Goal: Task Accomplishment & Management: Use online tool/utility

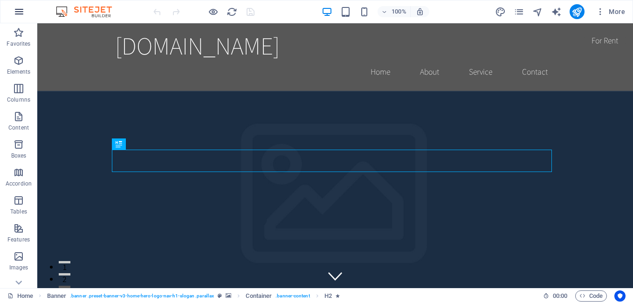
click at [15, 12] on icon "button" at bounding box center [19, 11] width 11 height 11
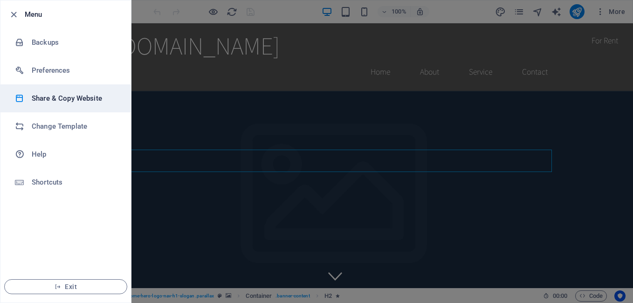
click at [88, 102] on h6 "Share & Copy Website" at bounding box center [75, 98] width 86 height 11
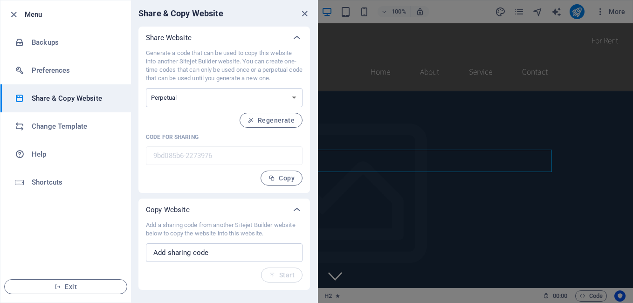
click at [424, 224] on div at bounding box center [316, 151] width 633 height 303
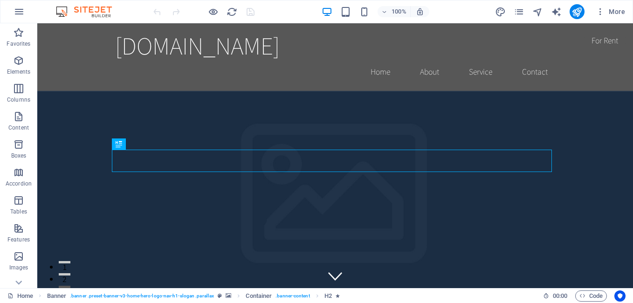
click at [527, 11] on div "More" at bounding box center [562, 11] width 134 height 15
click at [517, 14] on icon "pages" at bounding box center [518, 12] width 11 height 11
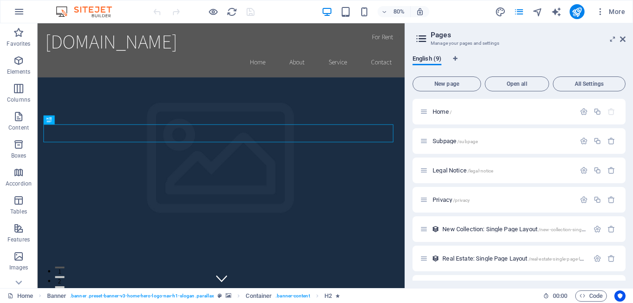
click at [507, 13] on div "More" at bounding box center [562, 11] width 134 height 15
click at [609, 12] on span "More" at bounding box center [609, 11] width 29 height 9
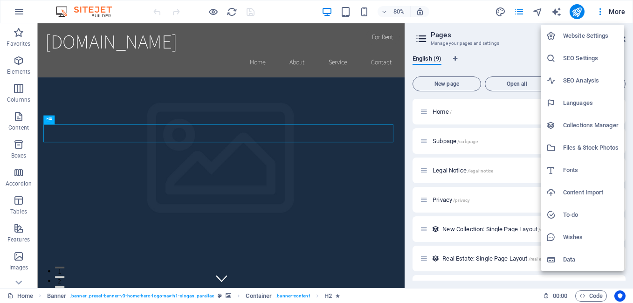
click at [19, 8] on div at bounding box center [316, 151] width 633 height 303
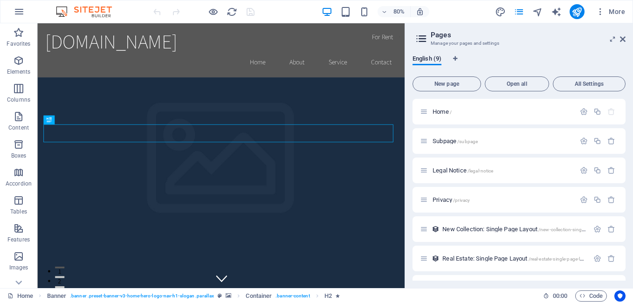
click at [19, 13] on icon "button" at bounding box center [19, 11] width 11 height 11
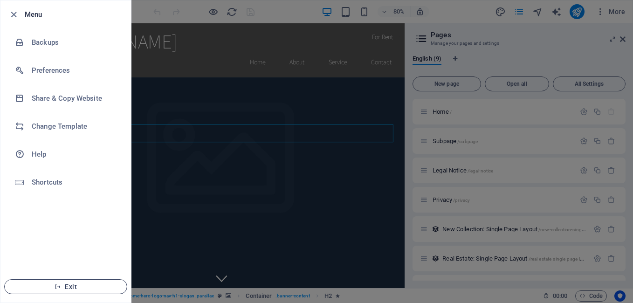
click at [74, 285] on span "Exit" at bounding box center [65, 286] width 107 height 7
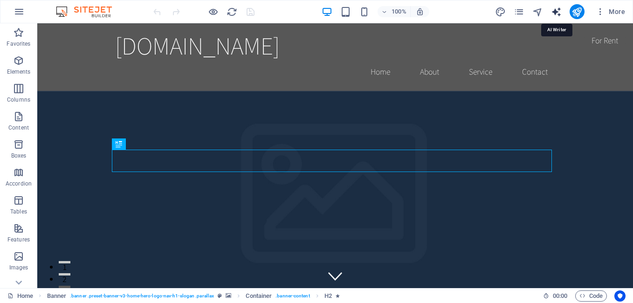
click at [554, 10] on icon "text_generator" at bounding box center [556, 12] width 11 height 11
select select "English"
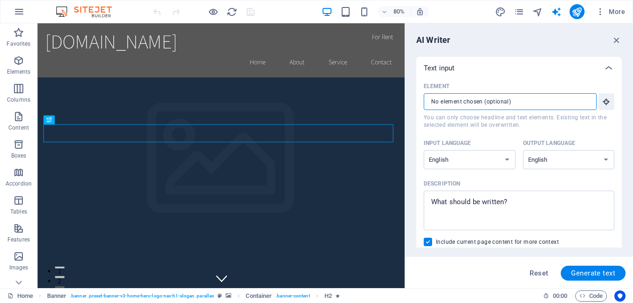
click at [457, 100] on input "Element ​ You can only choose headline and text elements. Existing text in the …" at bounding box center [506, 101] width 166 height 17
click at [499, 159] on select "Albanian Arabic Armenian Awadhi Azerbaijani Bashkir Basque Belarusian Bengali B…" at bounding box center [469, 159] width 92 height 19
select select "Spanish"
click at [423, 150] on select "Albanian Arabic Armenian Awadhi Azerbaijani Bashkir Basque Belarusian Bengali B…" at bounding box center [469, 159] width 92 height 19
click at [601, 159] on select "Albanian Arabic Armenian Awadhi Azerbaijani Bashkir Basque Belarusian Bengali B…" at bounding box center [569, 159] width 92 height 19
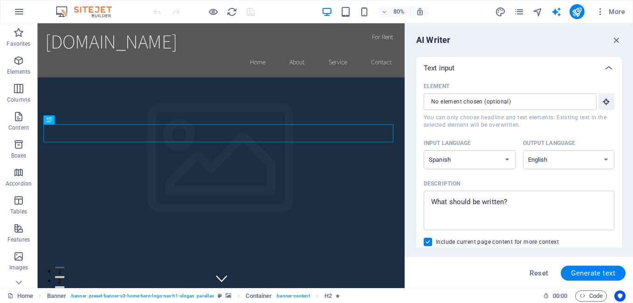
select select "Spanish"
click at [523, 150] on select "Albanian Arabic Armenian Awadhi Azerbaijani Bashkir Basque Belarusian Bengali B…" at bounding box center [569, 159] width 92 height 19
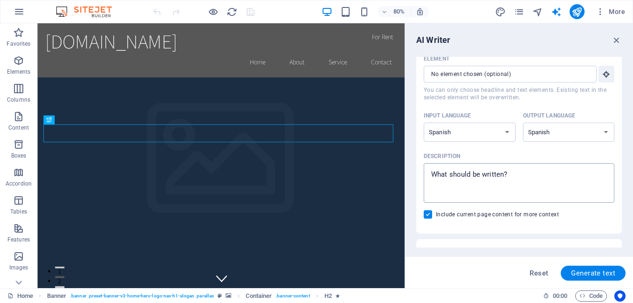
scroll to position [47, 0]
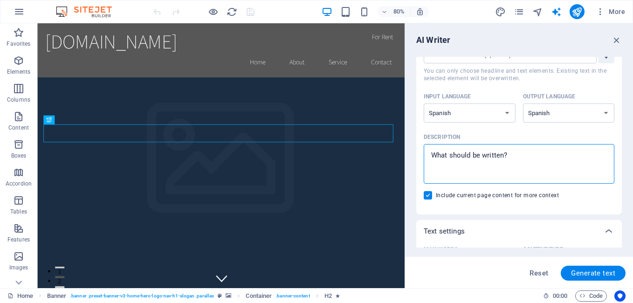
type textarea "x"
click at [479, 161] on textarea "Description x ​" at bounding box center [518, 164] width 181 height 30
type textarea "p"
type textarea "x"
type textarea "pu"
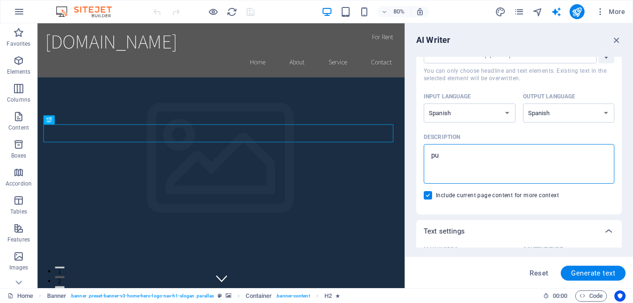
type textarea "x"
type textarea "pue"
type textarea "x"
type textarea "pued"
type textarea "x"
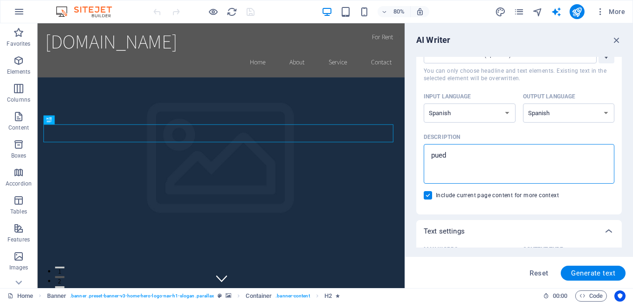
type textarea "puedo"
type textarea "x"
type textarea "puedo"
type textarea "x"
type textarea "puedo e"
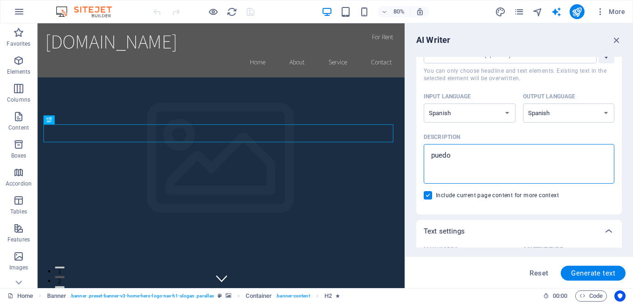
type textarea "x"
type textarea "puedo"
type textarea "x"
type textarea "puedo i"
type textarea "x"
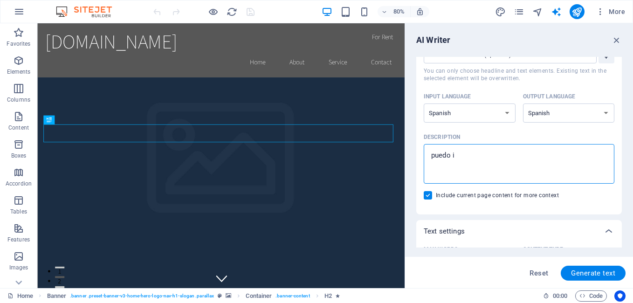
type textarea "puedo im"
type textarea "x"
type textarea "puedo imp"
type textarea "x"
type textarea "puedo impo"
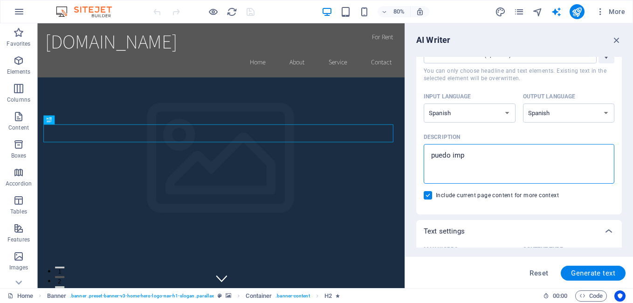
type textarea "x"
type textarea "puedo impor"
type textarea "x"
type textarea "puedo import"
type textarea "x"
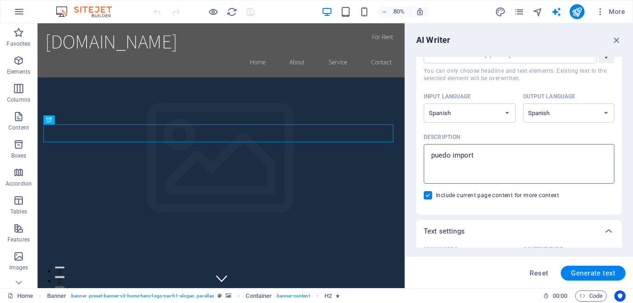
type textarea "puedo importa"
type textarea "x"
type textarea "puedo importar"
type textarea "x"
type textarea "puedo importar"
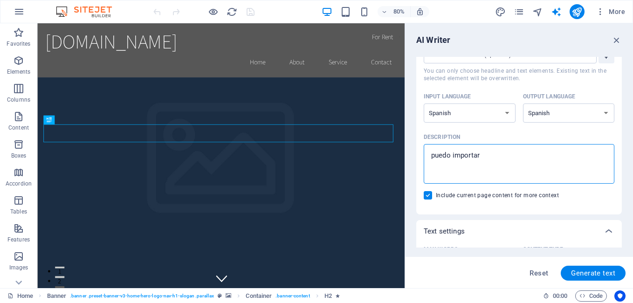
type textarea "x"
type textarea "puedo importar u"
type textarea "x"
type textarea "puedo importar un"
type textarea "x"
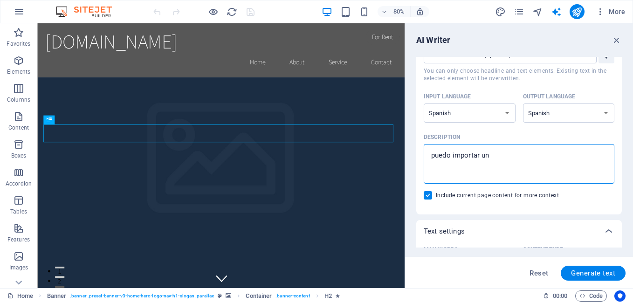
type textarea "puedo importar un"
type textarea "x"
type textarea "puedo importar un"
type textarea "x"
type textarea "puedo importar u"
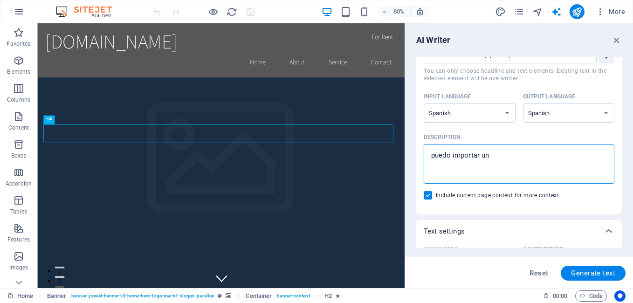
type textarea "x"
type textarea "puedo importar"
type textarea "x"
type textarea "puedo importar u"
type textarea "x"
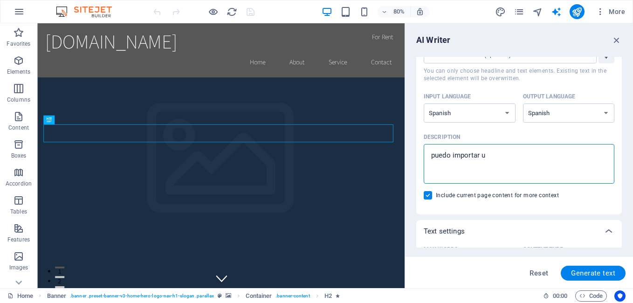
type textarea "puedo importar un"
type textarea "x"
type textarea "puedo importar una"
type textarea "x"
type textarea "puedo importar una"
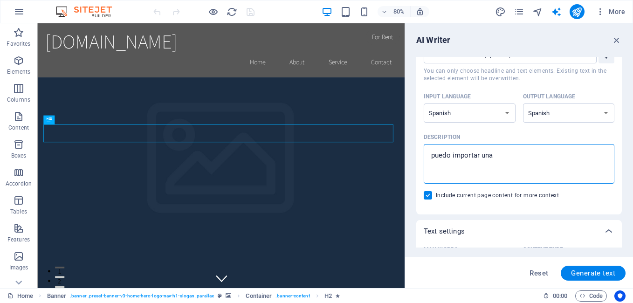
type textarea "x"
type textarea "puedo importar una p"
type textarea "x"
type textarea "puedo importar una pa"
type textarea "x"
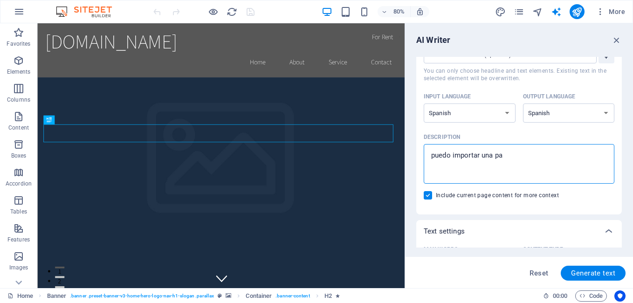
type textarea "puedo importar una pag"
type textarea "x"
type textarea "puedo importar una pagi"
type textarea "x"
type textarea "puedo importar una pagin"
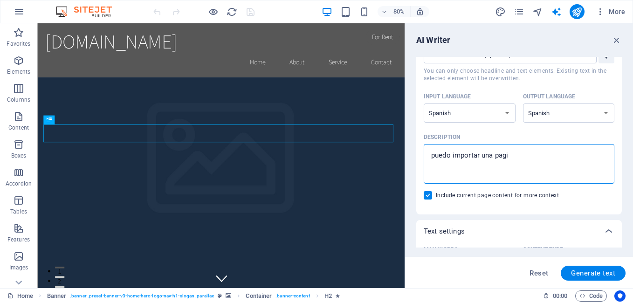
type textarea "x"
type textarea "puedo importar una pagina"
type textarea "x"
type textarea "puedo importar una pagina"
type textarea "x"
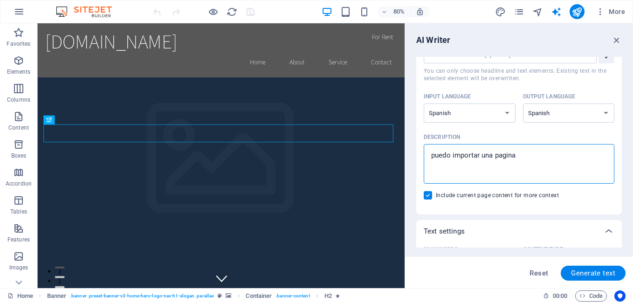
type textarea "puedo importar una pagina p"
type textarea "x"
type textarea "puedo importar una pagina pa"
type textarea "x"
type textarea "puedo importar una pagina par"
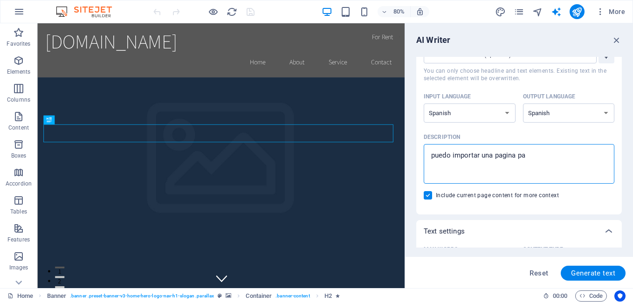
type textarea "x"
type textarea "puedo importar una pagina para"
type textarea "x"
type textarea "puedo importar una pagina para"
type textarea "x"
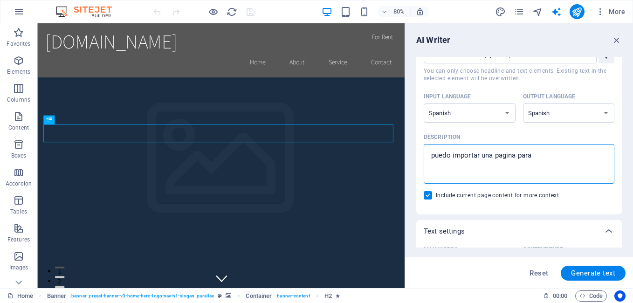
type textarea "puedo importar una pagina para d"
type textarea "x"
type textarea "puedo importar una pagina para"
type textarea "x"
type textarea "puedo importar una pagina para e"
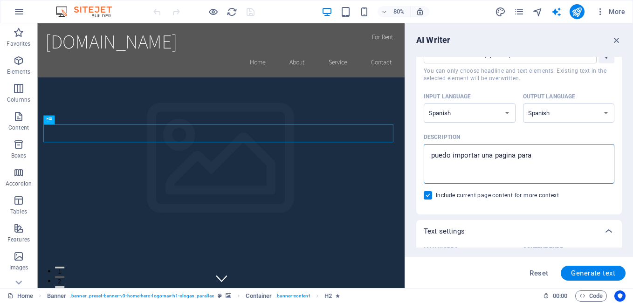
type textarea "x"
type textarea "puedo importar una pagina para ed"
type textarea "x"
type textarea "puedo importar una pagina para edi"
type textarea "x"
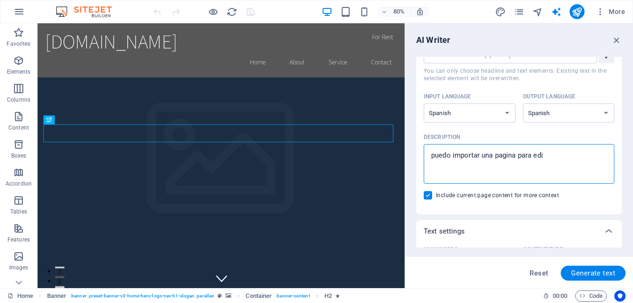
type textarea "puedo importar una pagina para edit"
type textarea "x"
type textarea "puedo importar una pagina para edita"
type textarea "x"
type textarea "puedo importar una pagina para editar"
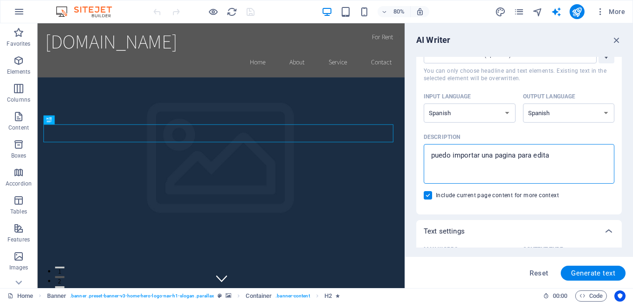
type textarea "x"
type textarea "puedo importar una pagina para editarl"
type textarea "x"
type textarea "puedo importar una pagina para editarla"
type textarea "x"
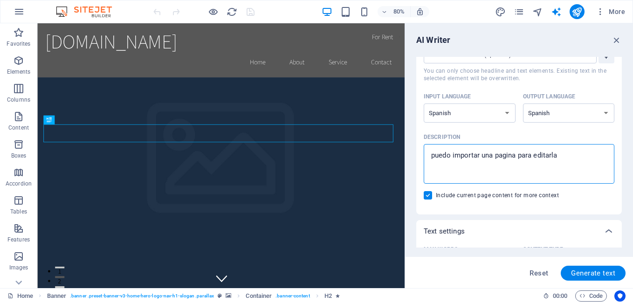
type textarea "puedo importar una pagina para editarla"
type textarea "x"
type textarea "puedo importar una pagina para editarla a"
type textarea "x"
type textarea "puedo importar una pagina para editarla ac"
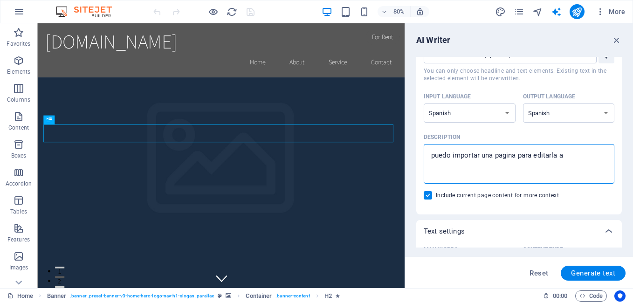
type textarea "x"
type textarea "puedo importar una pagina para editarla aca"
type textarea "x"
type textarea "puedo importar una pagina para editarla aca"
type textarea "x"
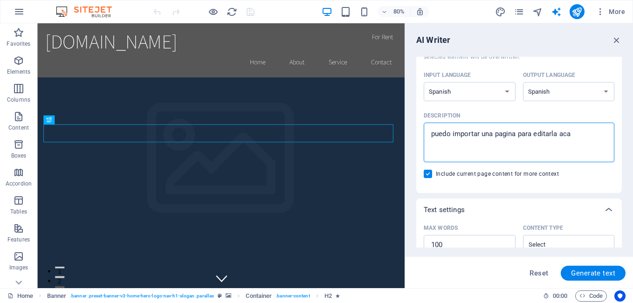
scroll to position [0, 0]
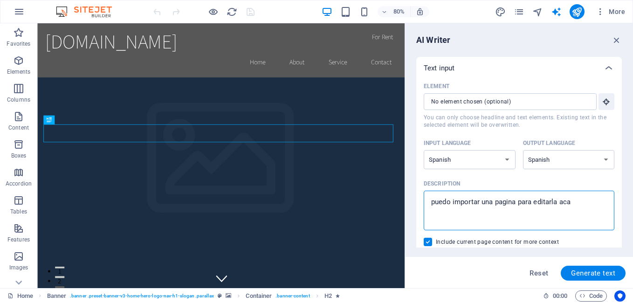
drag, startPoint x: 606, startPoint y: 224, endPoint x: 468, endPoint y: 272, distance: 146.6
type textarea "puedo importar una pagina para editarla aca"
type textarea "x"
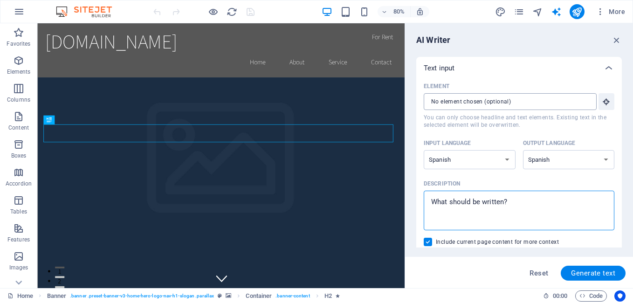
click at [580, 102] on input "Element ​ You can only choose headline and text elements. Existing text in the …" at bounding box center [506, 101] width 166 height 17
click at [603, 100] on icon "button" at bounding box center [606, 101] width 8 height 8
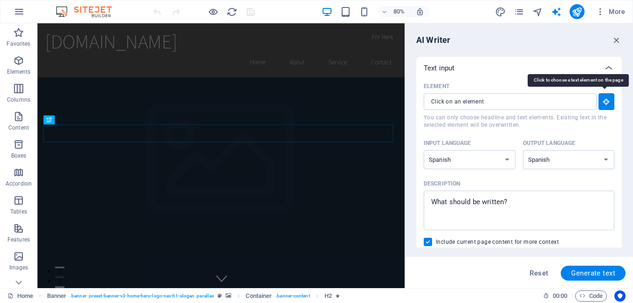
click at [610, 106] on button "Element ​ You can only choose headline and text elements. Existing text in the …" at bounding box center [606, 101] width 16 height 17
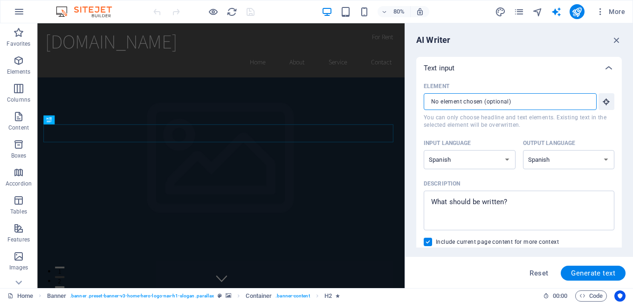
click at [504, 102] on input "Element ​ You can only choose headline and text elements. Existing text in the …" at bounding box center [506, 101] width 166 height 17
click at [543, 274] on span "Reset" at bounding box center [538, 272] width 19 height 7
select select "English"
type textarea "x"
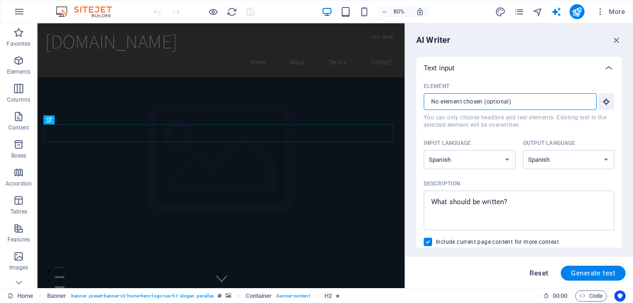
type textarea "x"
click at [543, 274] on span "Reset" at bounding box center [538, 272] width 19 height 7
type textarea "x"
click at [618, 38] on icon "button" at bounding box center [616, 40] width 10 height 10
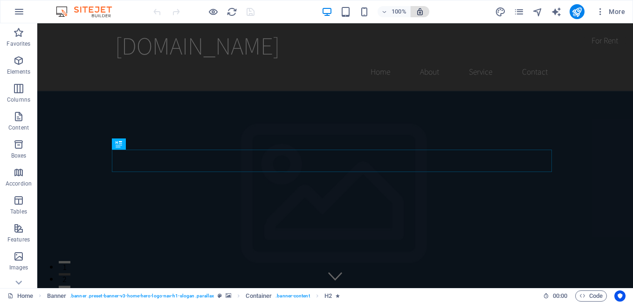
click at [419, 12] on icon "button" at bounding box center [420, 11] width 8 height 8
click at [421, 14] on icon "button" at bounding box center [420, 11] width 8 height 8
click at [252, 14] on div at bounding box center [203, 11] width 104 height 15
click at [27, 14] on button "button" at bounding box center [19, 11] width 22 height 22
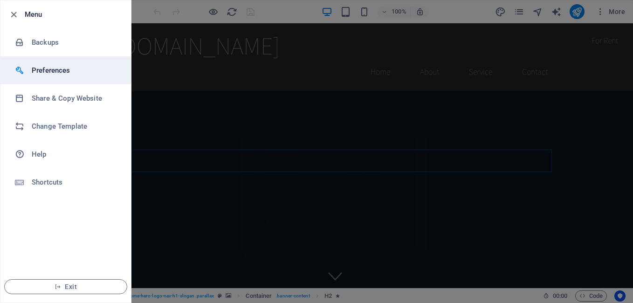
click at [67, 67] on h6 "Preferences" at bounding box center [75, 70] width 86 height 11
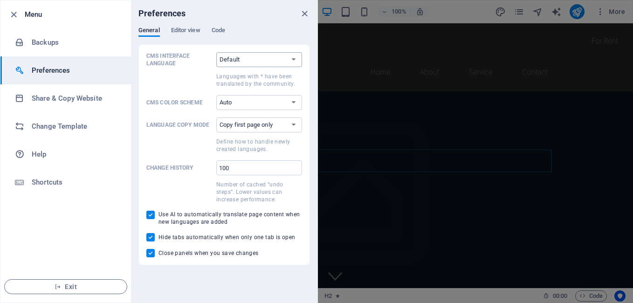
click at [289, 61] on select "Default Deutsch English Español Suomi* Français Magyar Italiano Nederlands Pols…" at bounding box center [259, 59] width 86 height 15
select select "es"
click at [216, 52] on select "Default Deutsch English Español Suomi* Français Magyar Italiano Nederlands Pols…" at bounding box center [259, 59] width 86 height 15
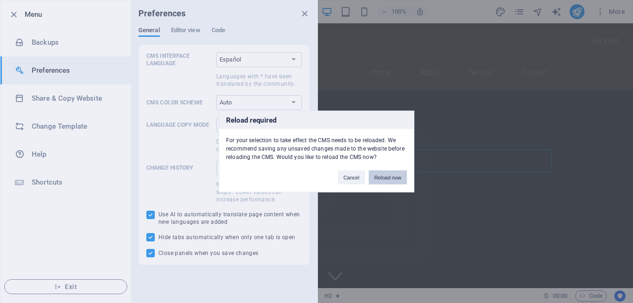
click at [388, 179] on button "Reload now" at bounding box center [387, 177] width 38 height 14
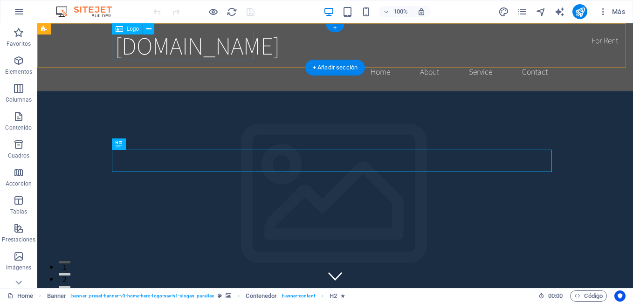
click at [212, 50] on div "[DOMAIN_NAME]" at bounding box center [335, 45] width 440 height 29
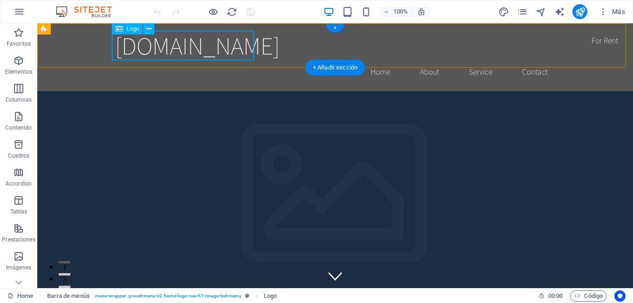
click at [184, 43] on div "[DOMAIN_NAME]" at bounding box center [335, 45] width 440 height 29
drag, startPoint x: 184, startPoint y: 43, endPoint x: 52, endPoint y: 51, distance: 132.0
click at [184, 43] on div "[DOMAIN_NAME]" at bounding box center [335, 45] width 440 height 29
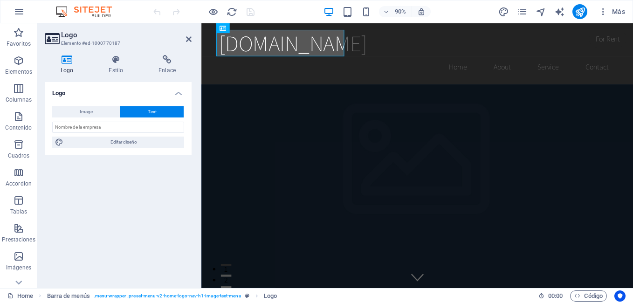
click at [72, 65] on h4 "Logo" at bounding box center [69, 65] width 48 height 20
click at [90, 110] on span "Image" at bounding box center [86, 111] width 13 height 11
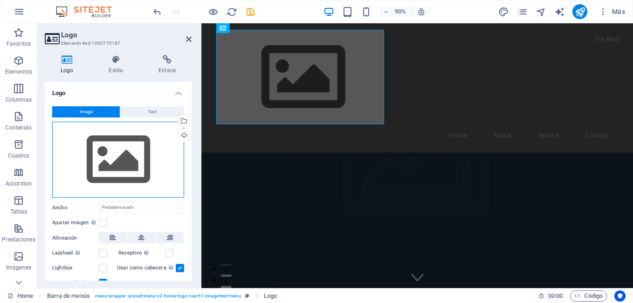
drag, startPoint x: 118, startPoint y: 168, endPoint x: 104, endPoint y: 165, distance: 14.2
click at [92, 130] on div "Arrastra archivos aquí, haz clic para escoger archivos o selecciona archivos de…" at bounding box center [118, 160] width 132 height 76
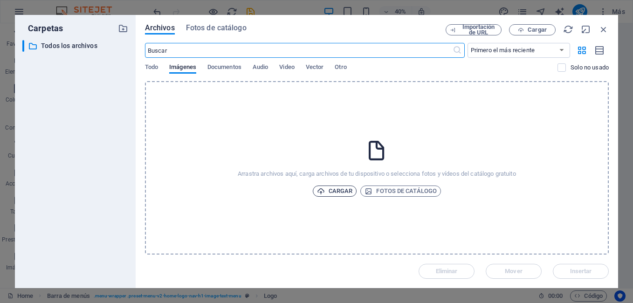
click at [334, 190] on span "Cargar" at bounding box center [335, 190] width 36 height 11
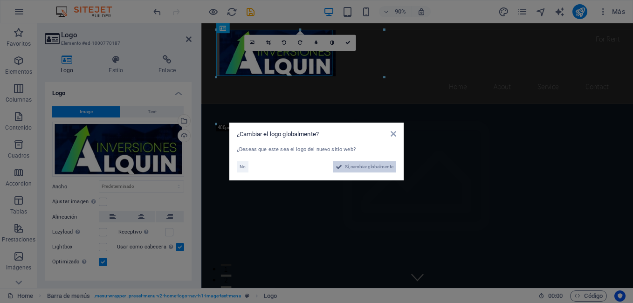
click at [380, 168] on span "Sí, cambiar globalmente" at bounding box center [369, 166] width 48 height 11
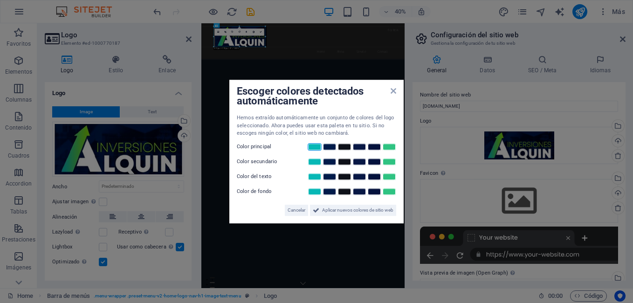
click at [313, 146] on link at bounding box center [314, 146] width 14 height 7
click at [325, 144] on link at bounding box center [329, 146] width 14 height 7
click at [315, 147] on link at bounding box center [314, 146] width 14 height 7
click at [331, 147] on link at bounding box center [329, 146] width 14 height 7
click at [343, 148] on link at bounding box center [344, 146] width 14 height 7
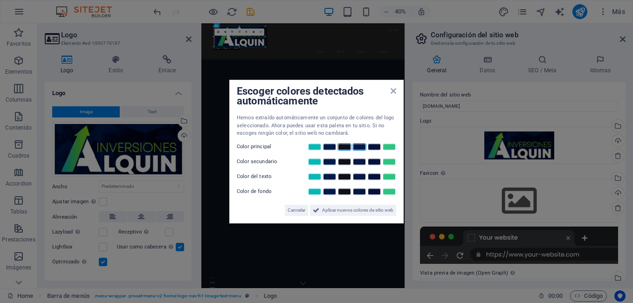
click at [359, 149] on link at bounding box center [359, 146] width 14 height 7
click at [372, 147] on link at bounding box center [374, 146] width 14 height 7
click at [393, 148] on link at bounding box center [389, 146] width 14 height 7
click at [309, 148] on link at bounding box center [314, 146] width 14 height 7
click at [390, 147] on link at bounding box center [389, 146] width 14 height 7
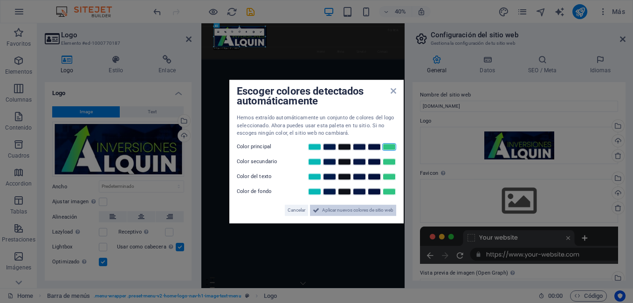
click at [358, 207] on span "Aplicar nuevos colores de sitio web" at bounding box center [357, 209] width 71 height 11
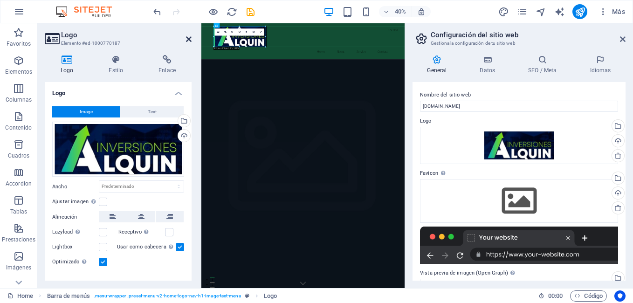
click at [188, 36] on icon at bounding box center [189, 38] width 6 height 7
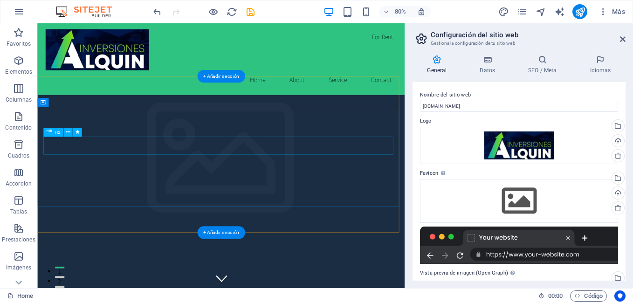
scroll to position [47, 0]
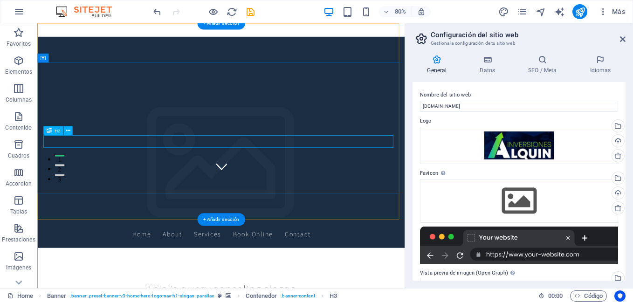
scroll to position [0, 0]
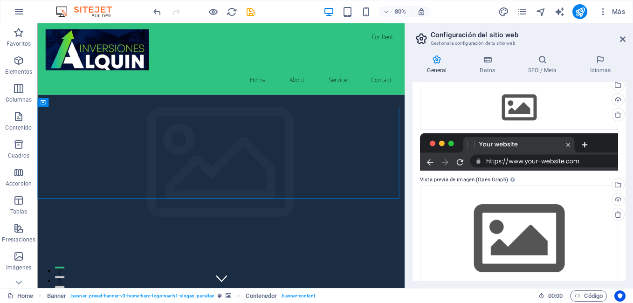
scroll to position [47, 0]
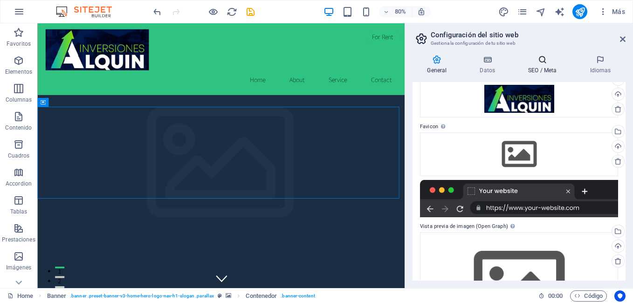
click at [545, 59] on icon at bounding box center [542, 59] width 58 height 9
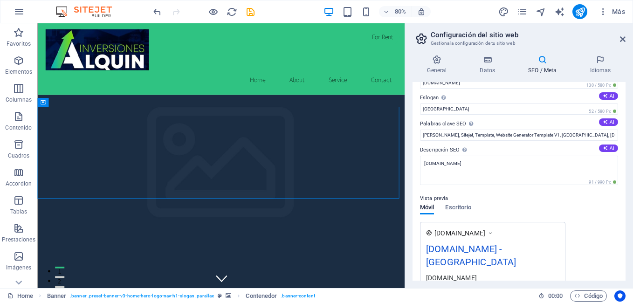
scroll to position [0, 0]
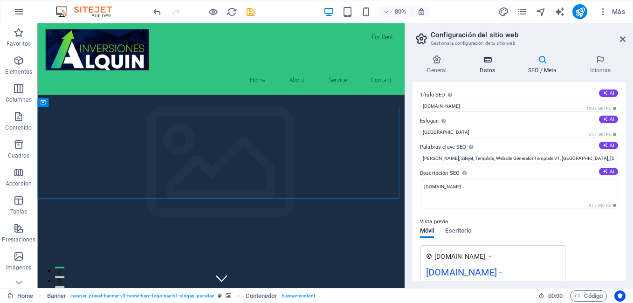
click at [493, 68] on h4 "Datos" at bounding box center [489, 65] width 48 height 20
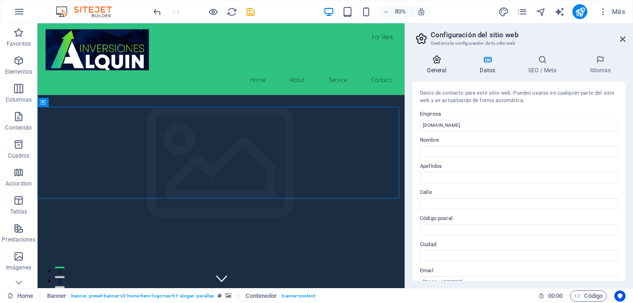
click at [449, 70] on h4 "General" at bounding box center [438, 65] width 53 height 20
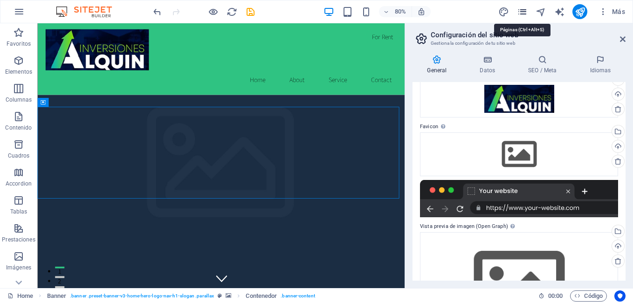
click at [520, 10] on icon "pages" at bounding box center [522, 12] width 11 height 11
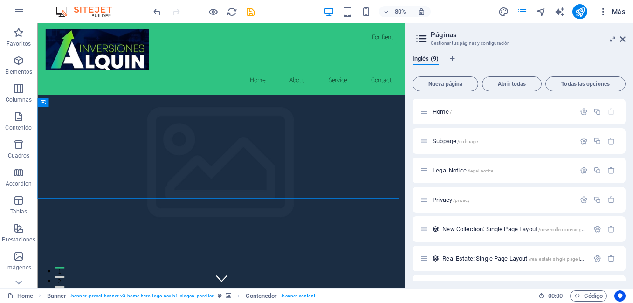
click at [606, 14] on icon "button" at bounding box center [602, 11] width 9 height 9
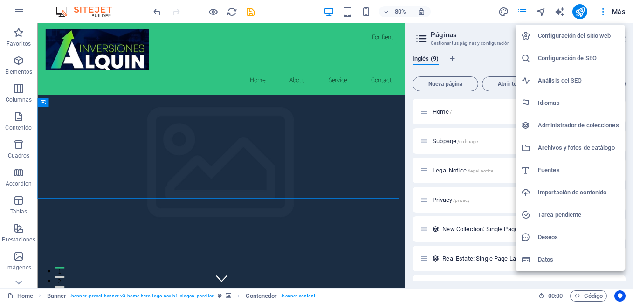
click at [567, 191] on h6 "Importación de contenido" at bounding box center [578, 192] width 81 height 11
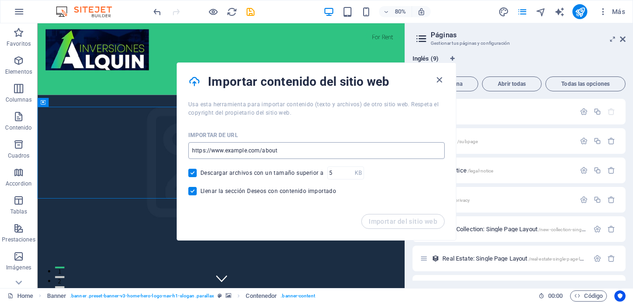
click at [265, 150] on input "url" at bounding box center [316, 150] width 256 height 17
paste input "[URL][DOMAIN_NAME]"
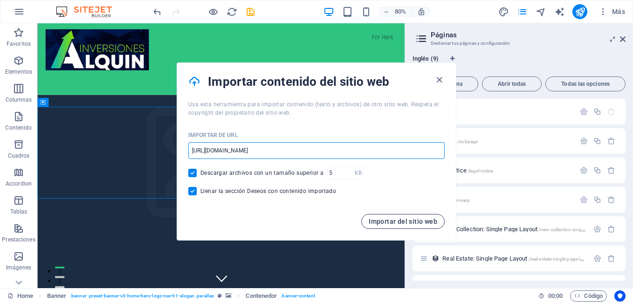
type input "[URL][DOMAIN_NAME]"
click at [402, 219] on span "Importar del sitio web" at bounding box center [402, 221] width 68 height 7
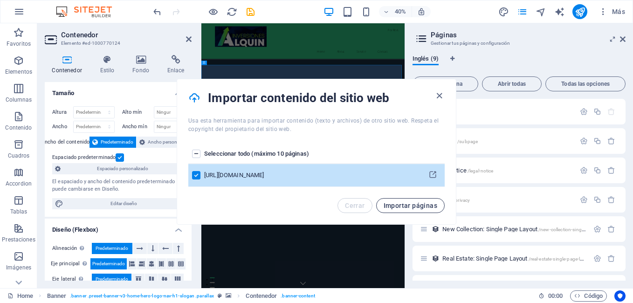
click at [419, 208] on span "Importar páginas" at bounding box center [410, 205] width 54 height 7
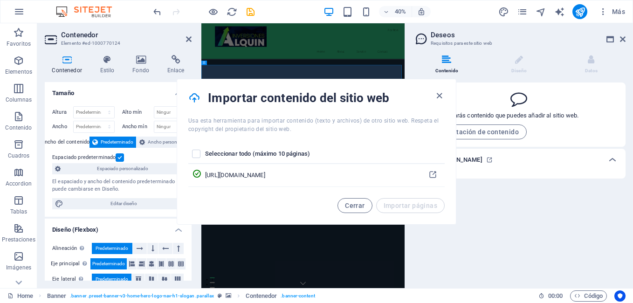
click at [200, 155] on div "pages list" at bounding box center [196, 154] width 9 height 8
click at [195, 154] on label "pages list" at bounding box center [196, 154] width 8 height 8
click at [0, 0] on input "pages list" at bounding box center [0, 0] width 0 height 0
click at [197, 155] on label "pages list" at bounding box center [196, 154] width 8 height 8
click at [0, 0] on input "pages list" at bounding box center [0, 0] width 0 height 0
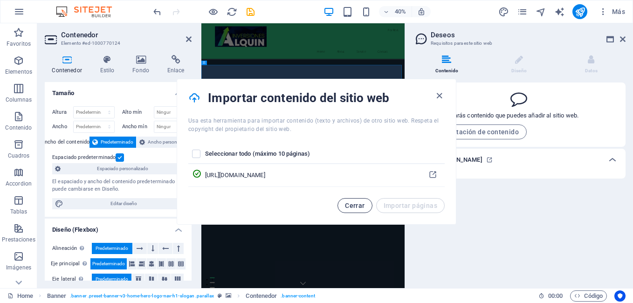
click at [354, 206] on span "Cerrar" at bounding box center [355, 205] width 20 height 7
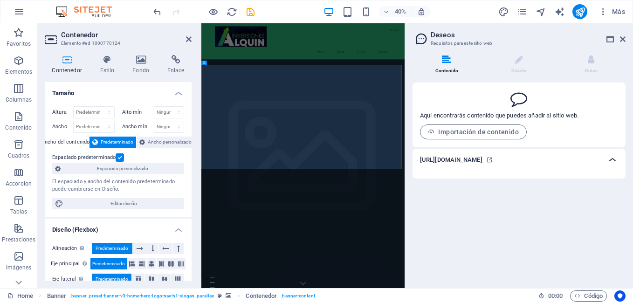
click at [614, 160] on icon at bounding box center [611, 159] width 11 height 11
click at [482, 157] on h6 "[URL][DOMAIN_NAME]" at bounding box center [451, 159] width 62 height 11
click at [463, 160] on h6 "[URL][DOMAIN_NAME]" at bounding box center [451, 159] width 62 height 11
click at [463, 133] on span "Importación de contenido" at bounding box center [473, 131] width 91 height 7
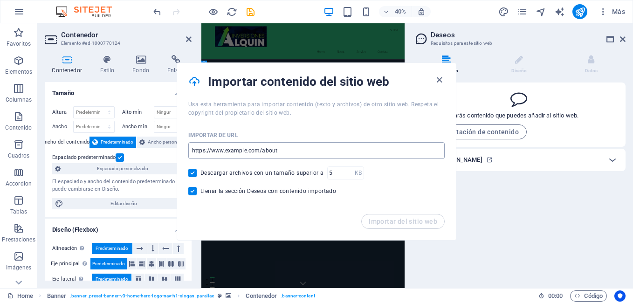
click at [300, 149] on input "url" at bounding box center [316, 150] width 256 height 17
paste input "[URL][DOMAIN_NAME]"
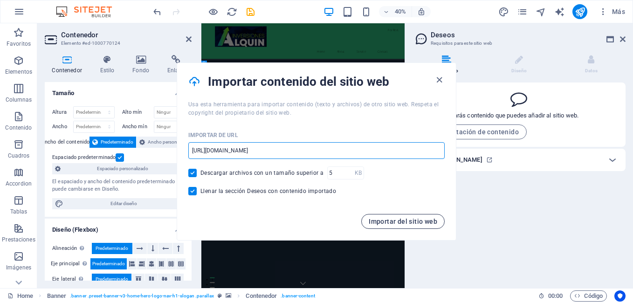
type input "[URL][DOMAIN_NAME]"
click at [398, 223] on span "Importar del sitio web" at bounding box center [402, 221] width 68 height 7
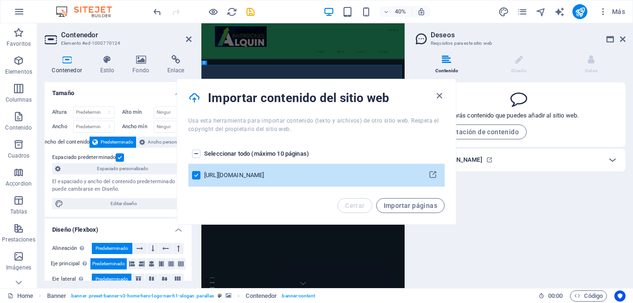
click at [197, 153] on label "pages list" at bounding box center [196, 154] width 8 height 8
click at [0, 0] on input "pages list" at bounding box center [0, 0] width 0 height 0
click at [198, 176] on label "pages list" at bounding box center [196, 175] width 8 height 8
click at [0, 0] on input "pages list" at bounding box center [0, 0] width 0 height 0
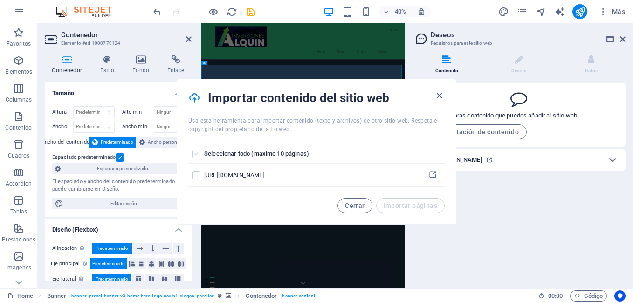
click at [195, 154] on label "pages list" at bounding box center [196, 154] width 8 height 8
click at [0, 0] on input "pages list" at bounding box center [0, 0] width 0 height 0
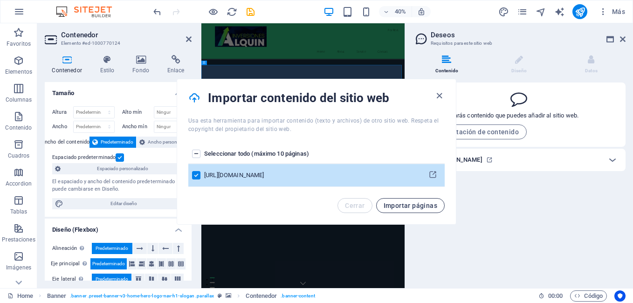
click at [412, 206] on span "Importar páginas" at bounding box center [410, 205] width 54 height 7
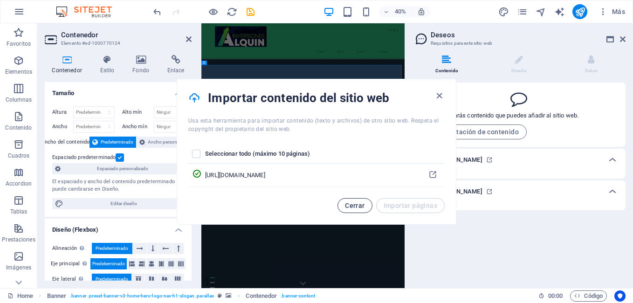
click at [352, 205] on span "Cerrar" at bounding box center [355, 205] width 20 height 7
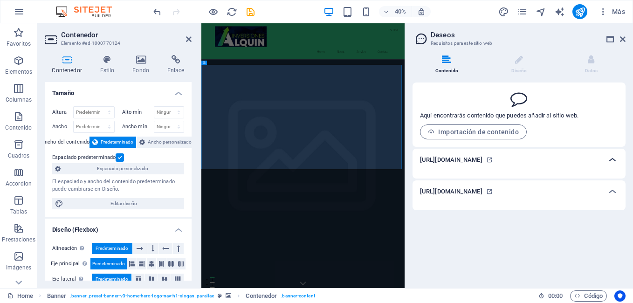
click at [613, 164] on icon at bounding box center [611, 159] width 11 height 11
click at [492, 163] on icon at bounding box center [489, 160] width 7 height 7
click at [521, 64] on li "Diseño" at bounding box center [520, 65] width 72 height 20
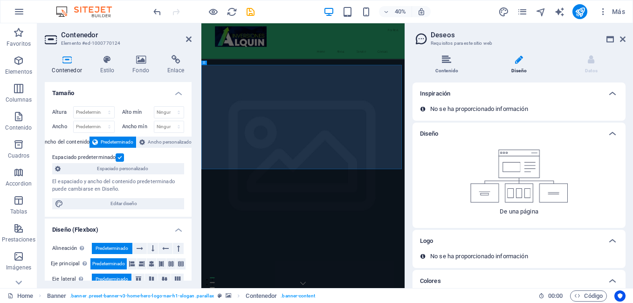
click at [450, 70] on li "Contenido" at bounding box center [448, 65] width 72 height 20
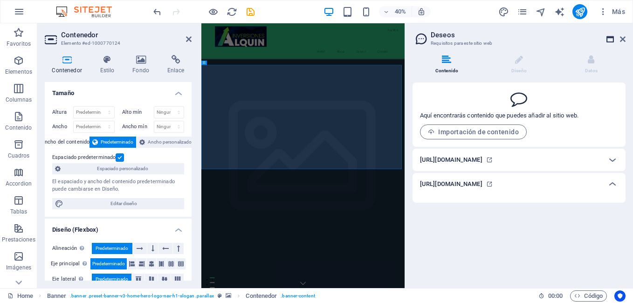
click at [611, 39] on icon at bounding box center [609, 38] width 7 height 7
click at [532, 61] on li "Diseño" at bounding box center [520, 65] width 72 height 20
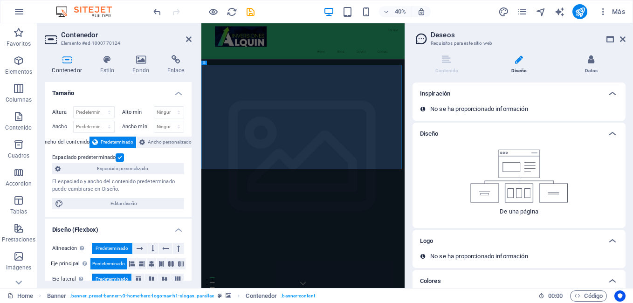
click at [587, 68] on li "Datos" at bounding box center [591, 65] width 68 height 20
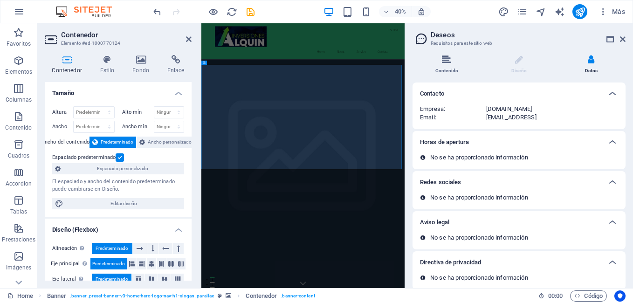
click at [443, 68] on li "Contenido" at bounding box center [448, 65] width 72 height 20
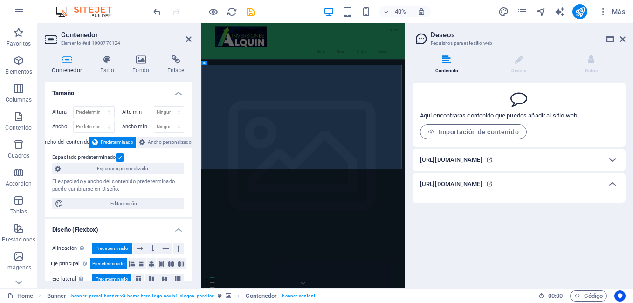
click at [447, 41] on h3 "Requisitos para este sitio web" at bounding box center [518, 43] width 176 height 8
click at [417, 39] on icon at bounding box center [421, 38] width 14 height 13
drag, startPoint x: 594, startPoint y: 296, endPoint x: 572, endPoint y: 298, distance: 21.5
click at [594, 296] on span "Código" at bounding box center [588, 295] width 28 height 11
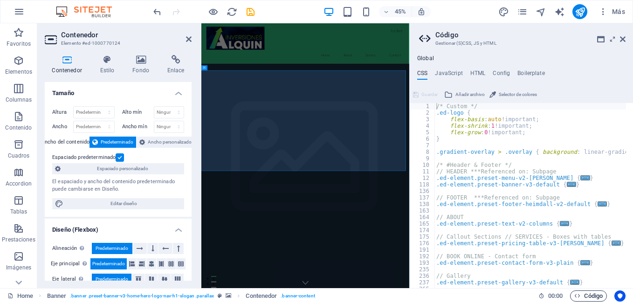
click at [586, 294] on span "Código" at bounding box center [588, 295] width 28 height 11
click at [622, 41] on icon at bounding box center [623, 38] width 6 height 7
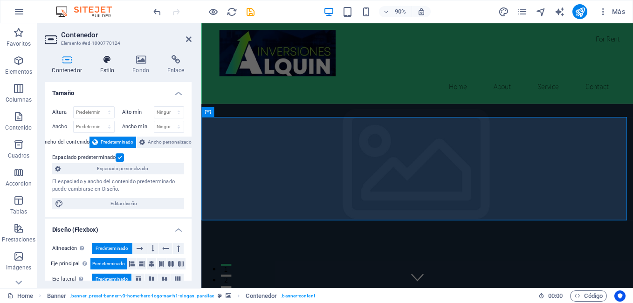
click at [105, 63] on icon at bounding box center [107, 59] width 29 height 9
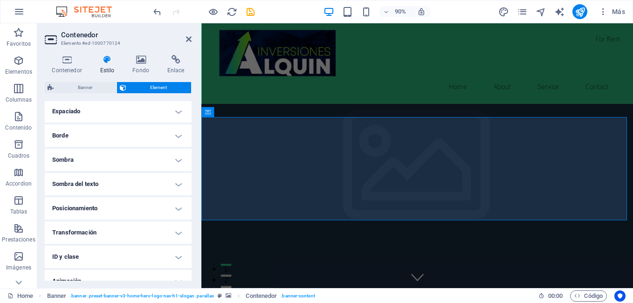
scroll to position [222, 0]
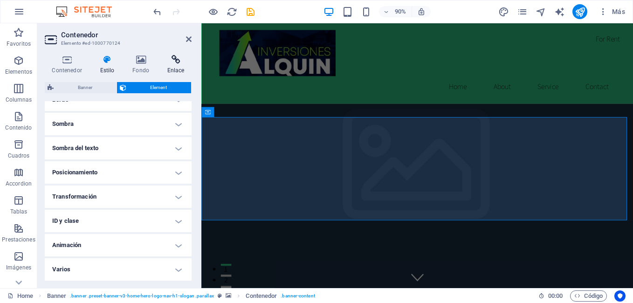
click at [183, 70] on h4 "Enlace" at bounding box center [176, 65] width 32 height 20
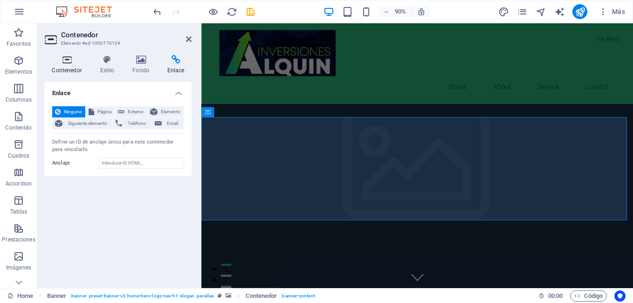
click at [71, 65] on h4 "Contenedor" at bounding box center [69, 65] width 48 height 20
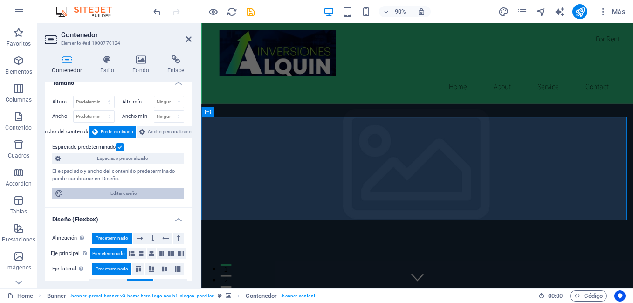
scroll to position [0, 0]
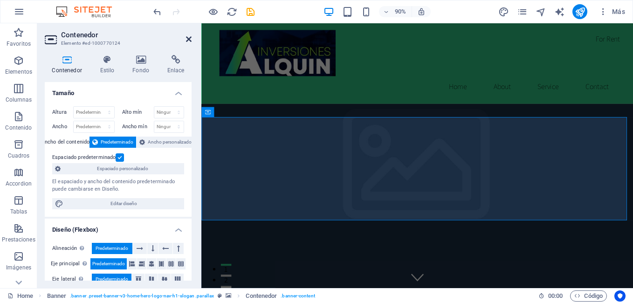
drag, startPoint x: 191, startPoint y: 37, endPoint x: 153, endPoint y: 18, distance: 42.9
click at [191, 37] on icon at bounding box center [189, 38] width 6 height 7
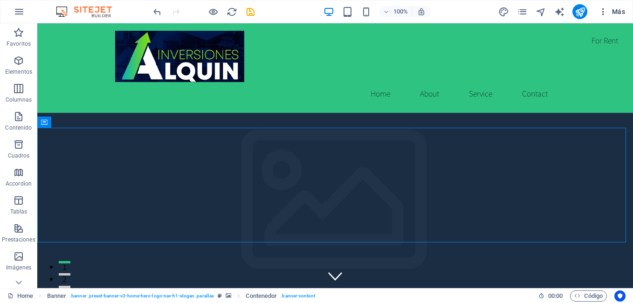
click at [600, 15] on icon "button" at bounding box center [602, 11] width 9 height 9
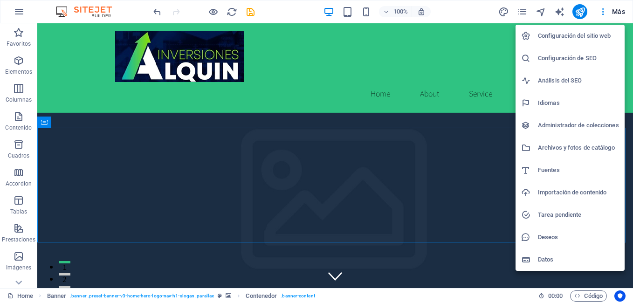
click at [556, 200] on li "Importación de contenido" at bounding box center [569, 192] width 109 height 22
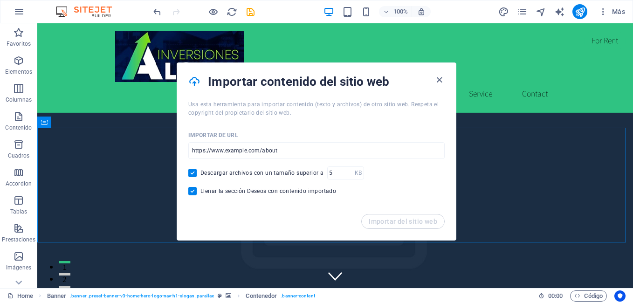
click at [300, 174] on span "Descargar archivos con un tamaño superior a" at bounding box center [261, 172] width 123 height 7
click at [200, 174] on input "Descargar archivos con un tamaño superior a" at bounding box center [194, 173] width 12 height 8
checkbox input "false"
click at [253, 193] on span "Llenar la sección Deseos con contenido importado" at bounding box center [268, 190] width 136 height 7
click at [200, 193] on input "Llenar la sección Deseos con contenido importado" at bounding box center [194, 191] width 12 height 8
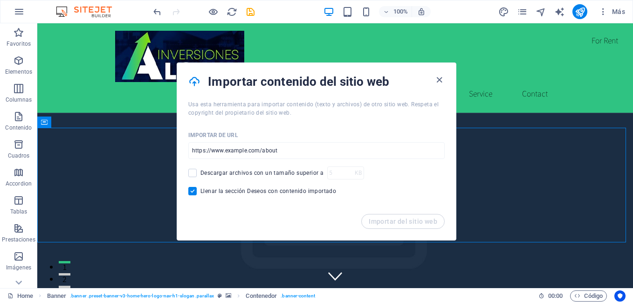
checkbox input "false"
click at [249, 139] on div "Importar de URL" at bounding box center [316, 135] width 256 height 14
click at [252, 149] on input "url" at bounding box center [316, 150] width 256 height 17
type input "[URL][DOMAIN_NAME]"
click at [395, 225] on span "Importar del sitio web" at bounding box center [402, 221] width 68 height 7
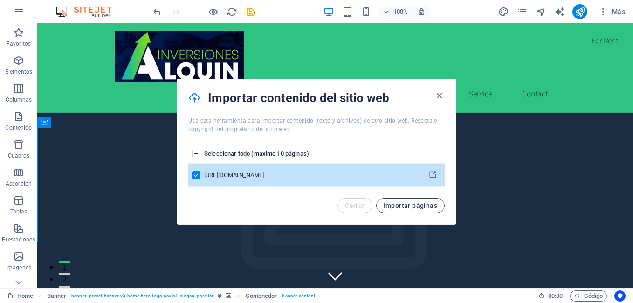
click at [394, 207] on span "Importar páginas" at bounding box center [410, 205] width 54 height 7
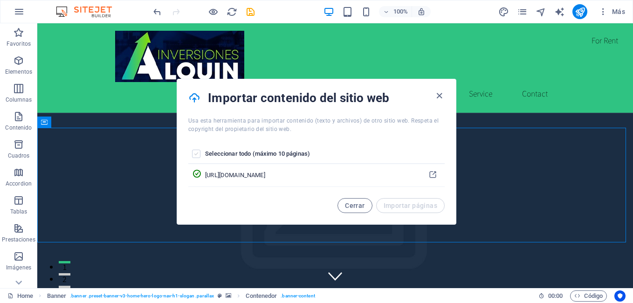
click at [192, 152] on label "pages list" at bounding box center [196, 154] width 8 height 8
click at [0, 0] on input "pages list" at bounding box center [0, 0] width 0 height 0
click at [194, 152] on label "pages list" at bounding box center [196, 154] width 8 height 8
click at [0, 0] on input "pages list" at bounding box center [0, 0] width 0 height 0
click at [197, 156] on label "pages list" at bounding box center [196, 154] width 8 height 8
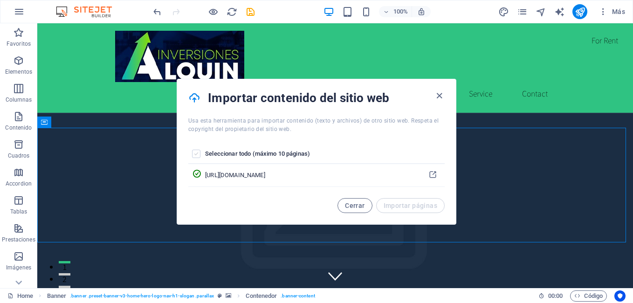
click at [0, 0] on input "pages list" at bounding box center [0, 0] width 0 height 0
click at [193, 154] on label "pages list" at bounding box center [196, 154] width 8 height 8
click at [0, 0] on input "pages list" at bounding box center [0, 0] width 0 height 0
click at [197, 154] on label "pages list" at bounding box center [196, 154] width 8 height 8
click at [0, 0] on input "pages list" at bounding box center [0, 0] width 0 height 0
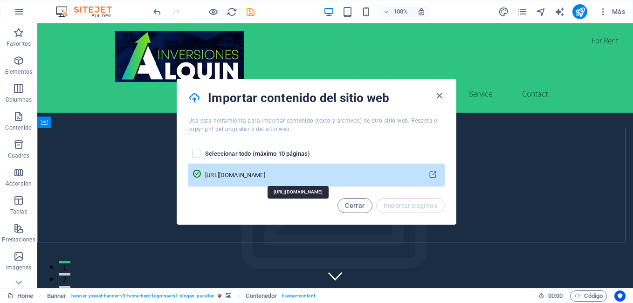
click at [378, 177] on div "[URL][DOMAIN_NAME]" at bounding box center [310, 175] width 211 height 8
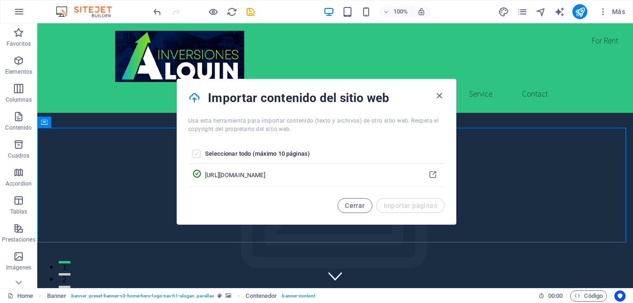
click at [197, 152] on label "pages list" at bounding box center [196, 154] width 8 height 8
click at [0, 0] on input "pages list" at bounding box center [0, 0] width 0 height 0
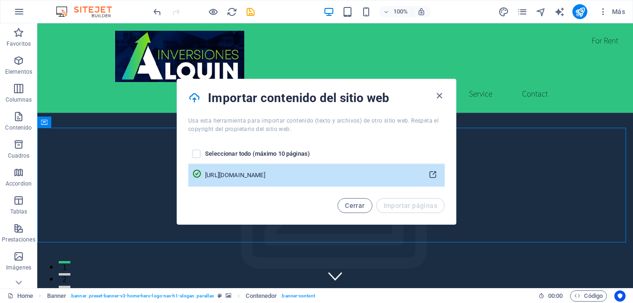
click at [430, 177] on icon "pages list" at bounding box center [432, 174] width 9 height 9
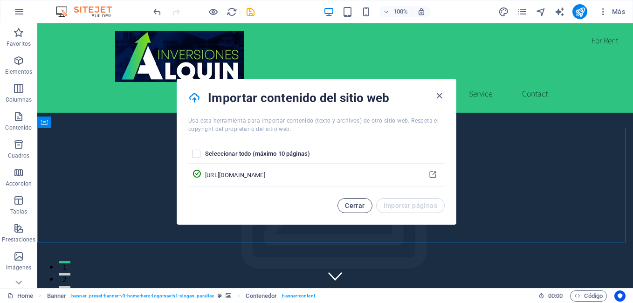
click at [353, 203] on span "Cerrar" at bounding box center [355, 205] width 20 height 7
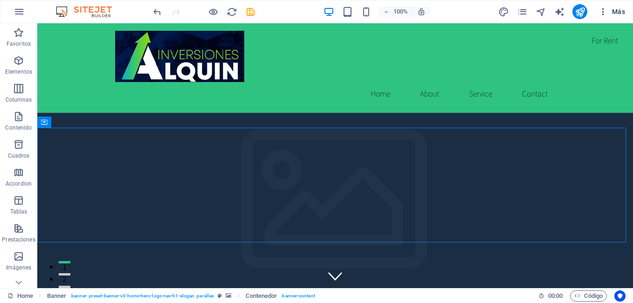
click at [599, 16] on button "Más" at bounding box center [611, 11] width 34 height 15
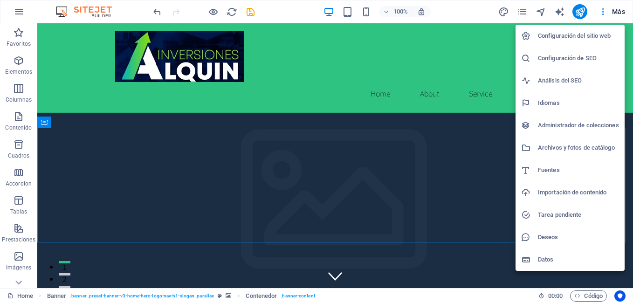
click at [572, 192] on h6 "Importación de contenido" at bounding box center [578, 192] width 81 height 11
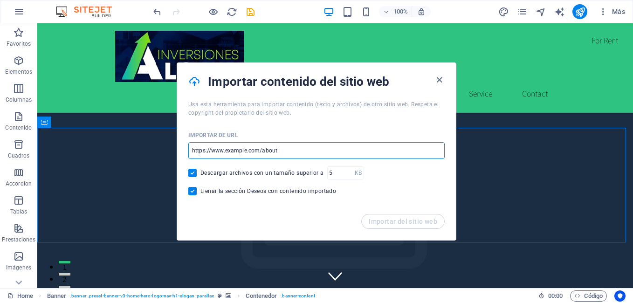
click at [273, 155] on input "url" at bounding box center [316, 150] width 256 height 17
click at [389, 222] on span "Importar del sitio web" at bounding box center [402, 221] width 68 height 7
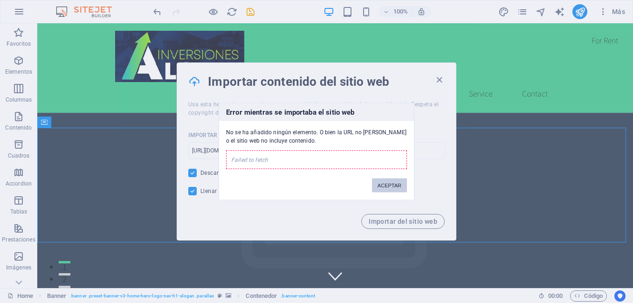
click at [380, 182] on button "ACEPTAR" at bounding box center [389, 185] width 35 height 14
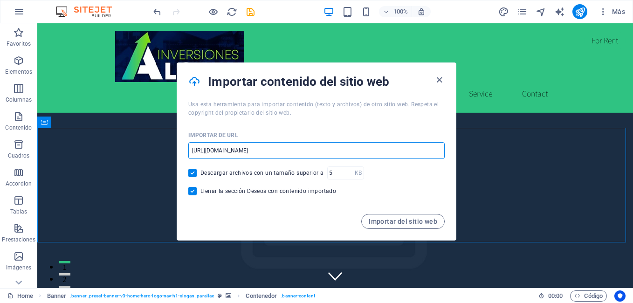
drag, startPoint x: 309, startPoint y: 155, endPoint x: 322, endPoint y: 151, distance: 14.1
click at [309, 155] on input "[URL][DOMAIN_NAME]" at bounding box center [316, 150] width 256 height 17
click at [322, 151] on input "[URL][DOMAIN_NAME]" at bounding box center [316, 150] width 256 height 17
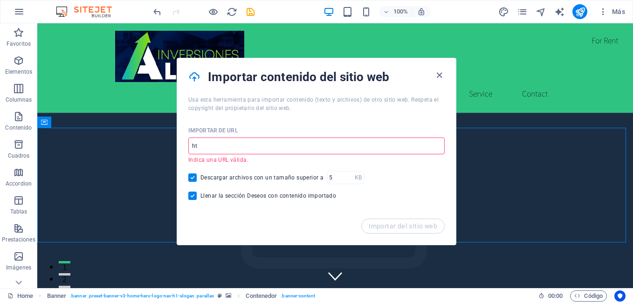
type input "h"
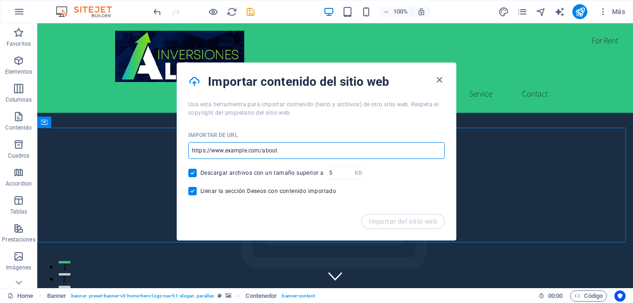
click at [258, 151] on input "url" at bounding box center [316, 150] width 256 height 17
paste input "https://gamma.app/docs/Nuestros-Servicios-rzjyeya5lmo8l5f?mode=doc"
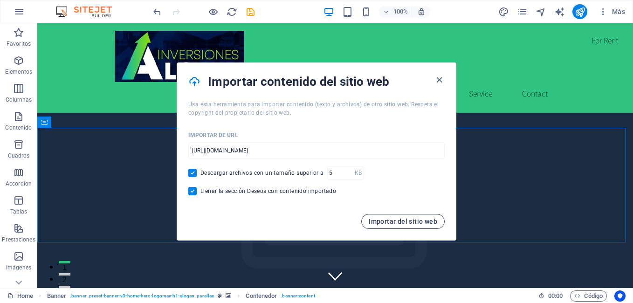
click at [412, 222] on span "Importar del sitio web" at bounding box center [402, 221] width 68 height 7
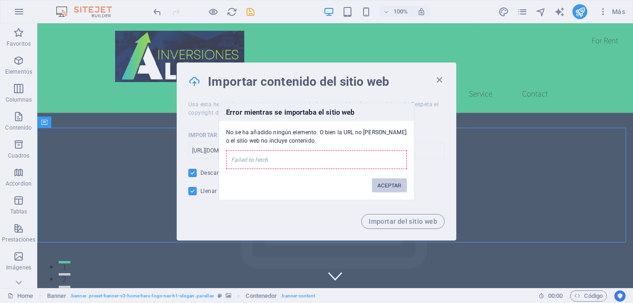
click at [388, 181] on button "ACEPTAR" at bounding box center [389, 185] width 35 height 14
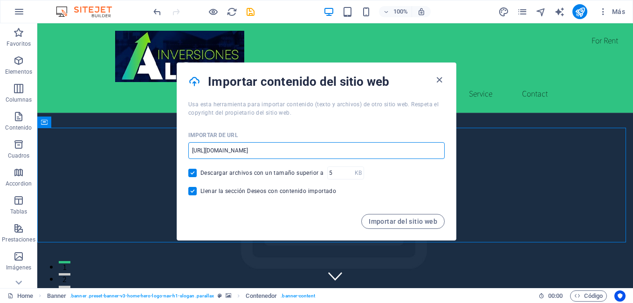
click at [236, 150] on input "https://gamma.app/docs/Nuestros-Servicios-rzjyeya5lmo8l5f?mode=doc" at bounding box center [316, 150] width 256 height 17
paste input "[URL][DOMAIN_NAME]"
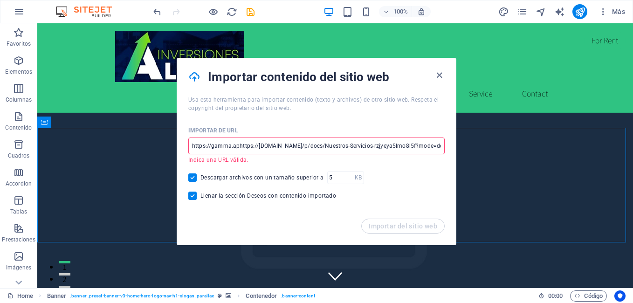
scroll to position [0, 61]
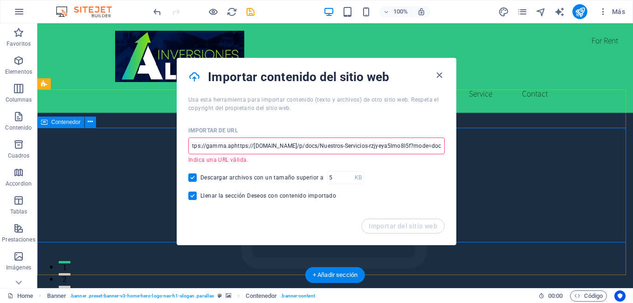
drag, startPoint x: 230, startPoint y: 170, endPoint x: 551, endPoint y: 138, distance: 322.5
type input "https://gamma.aphttps://inversiones-alquin-9om2dyf.gamma.site/p/docs/Nuestros-S…"
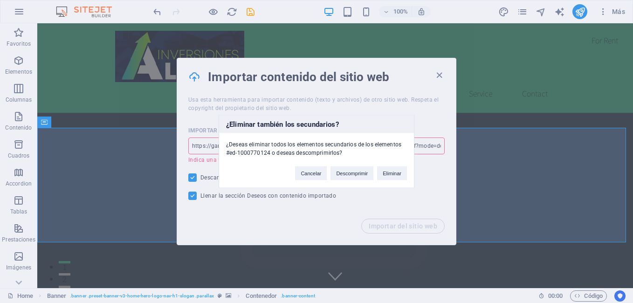
drag, startPoint x: 388, startPoint y: 177, endPoint x: 402, endPoint y: 178, distance: 14.0
click at [388, 177] on button "Eliminar" at bounding box center [392, 173] width 30 height 14
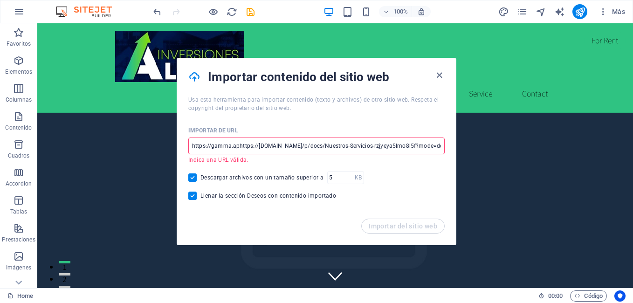
click at [185, 146] on div "Importar de URL https://gamma.aphttps://inversiones-alquin-9om2dyf.gamma.site/p…" at bounding box center [316, 165] width 279 height 106
drag, startPoint x: 229, startPoint y: 168, endPoint x: 619, endPoint y: 136, distance: 391.2
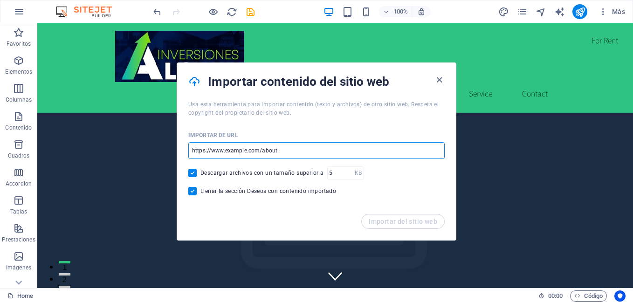
click at [192, 150] on input "url" at bounding box center [316, 150] width 256 height 17
paste input "[URL][DOMAIN_NAME]"
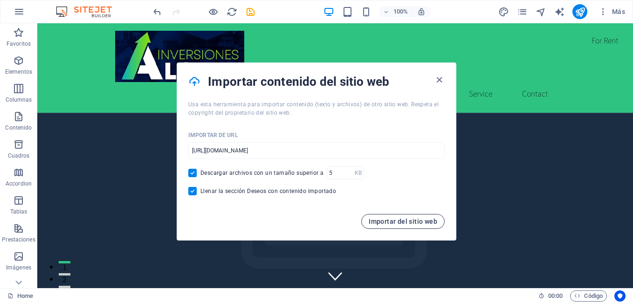
click at [403, 221] on span "Importar del sitio web" at bounding box center [402, 221] width 68 height 7
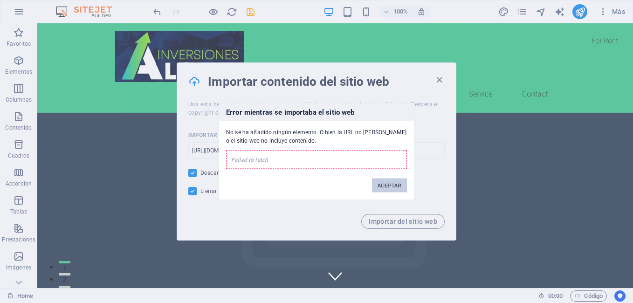
click at [398, 181] on button "ACEPTAR" at bounding box center [389, 185] width 35 height 14
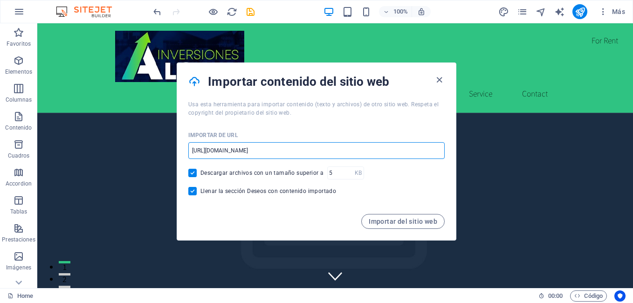
drag, startPoint x: 351, startPoint y: 153, endPoint x: 195, endPoint y: 159, distance: 156.6
click at [203, 160] on div "Importar de URL https://inversiones-alquin-9om2dyf.gamma.site/ ​ Descargar arch…" at bounding box center [316, 165] width 279 height 97
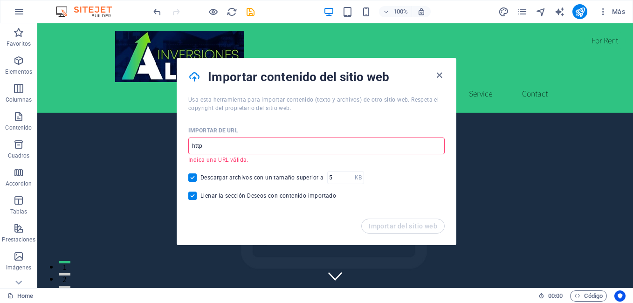
click at [248, 150] on input "http" at bounding box center [316, 145] width 256 height 17
type input "h"
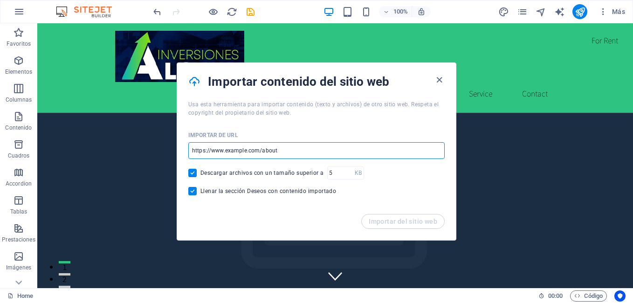
drag, startPoint x: 325, startPoint y: 175, endPoint x: 145, endPoint y: 143, distance: 182.0
paste input "[URL][DOMAIN_NAME]"
type input "https://inversiones-alquin-9om2dyf.gamma.site"
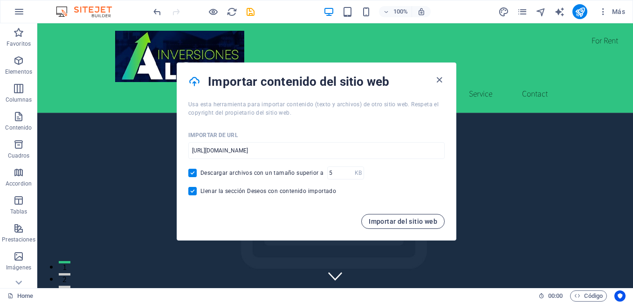
click at [404, 223] on span "Importar del sitio web" at bounding box center [402, 221] width 68 height 7
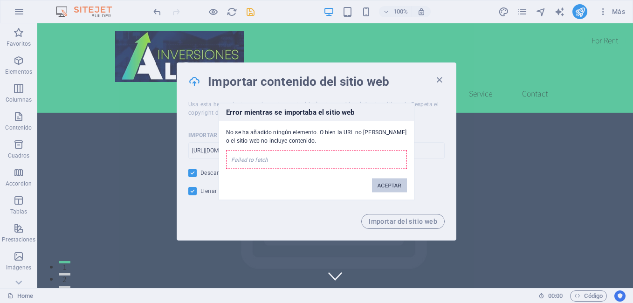
click at [377, 179] on button "ACEPTAR" at bounding box center [389, 185] width 35 height 14
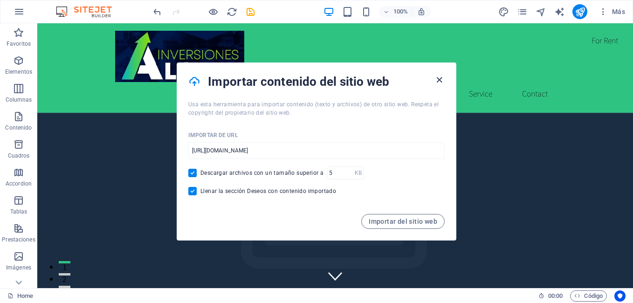
click at [439, 75] on icon "button" at bounding box center [439, 80] width 11 height 11
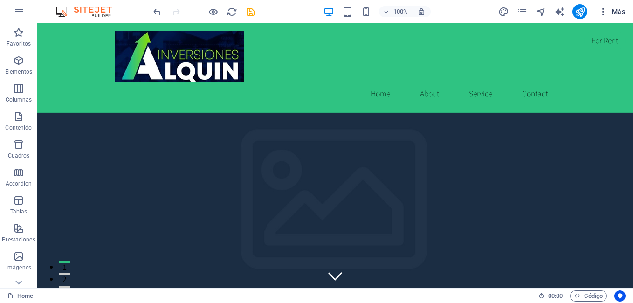
click at [598, 13] on button "Más" at bounding box center [611, 11] width 34 height 15
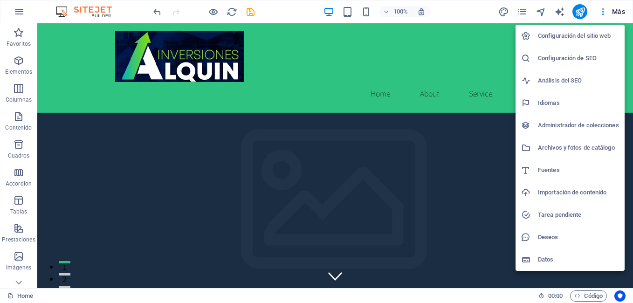
click at [592, 189] on h6 "Importación de contenido" at bounding box center [578, 192] width 81 height 11
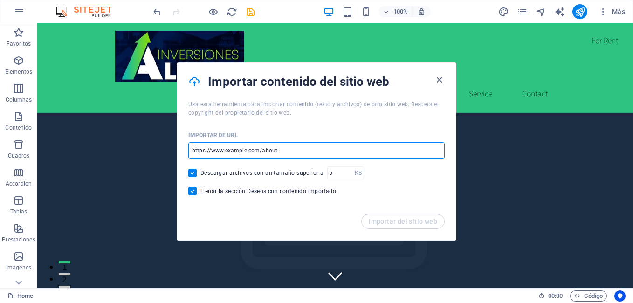
click at [245, 150] on input "url" at bounding box center [316, 150] width 256 height 17
drag, startPoint x: 298, startPoint y: 146, endPoint x: 184, endPoint y: 142, distance: 114.2
click at [184, 142] on div "Importar de URL ​ Descargar archivos con un tamaño superior a KB ​ Llenar la se…" at bounding box center [316, 165] width 279 height 97
paste input "https://view.officeapps.live.com/op/view.aspx?src=https%3A%2F%2Fassets.api.gamm…"
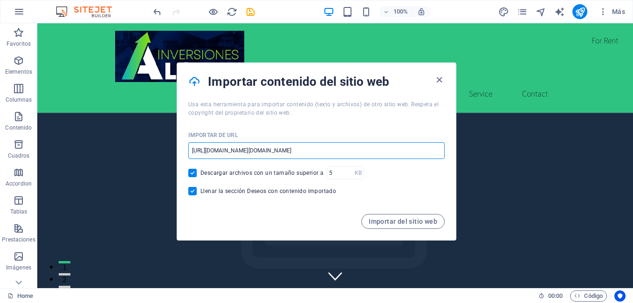
type input "https://view.officeapps.live.com/op/view.aspx?src=https%3A%2F%2Fassets.api.gamm…"
click at [416, 224] on span "Importar del sitio web" at bounding box center [402, 221] width 68 height 7
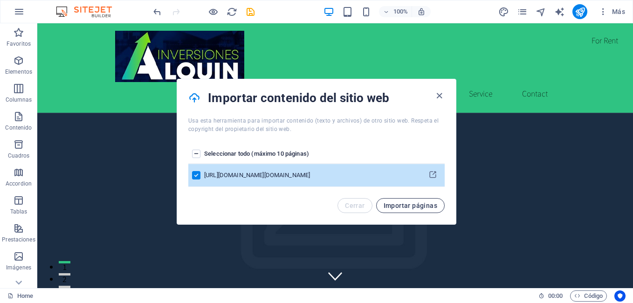
click at [411, 209] on button "Importar páginas" at bounding box center [410, 205] width 68 height 15
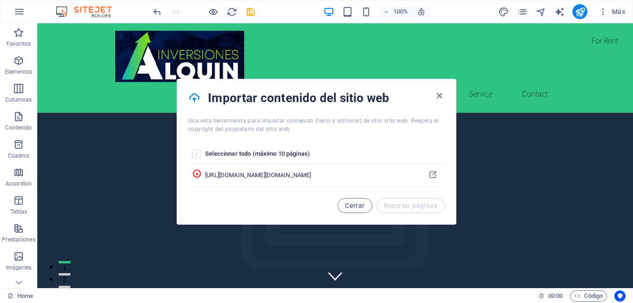
click at [195, 154] on label "pages list" at bounding box center [196, 154] width 8 height 8
click at [0, 0] on input "pages list" at bounding box center [0, 0] width 0 height 0
click at [421, 152] on th "pages list" at bounding box center [433, 154] width 24 height 20
click at [348, 207] on span "Cerrar" at bounding box center [355, 205] width 20 height 7
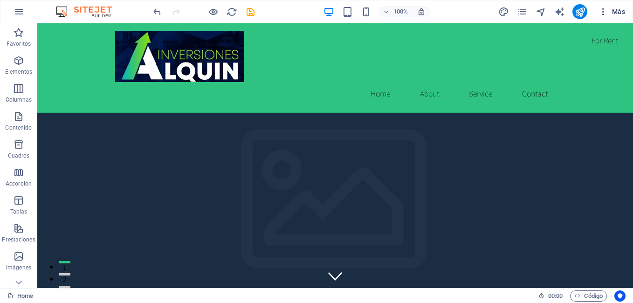
click at [602, 12] on icon "button" at bounding box center [602, 11] width 9 height 9
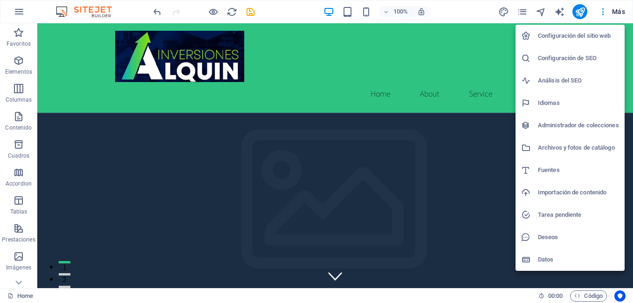
click at [562, 195] on h6 "Importación de contenido" at bounding box center [578, 192] width 81 height 11
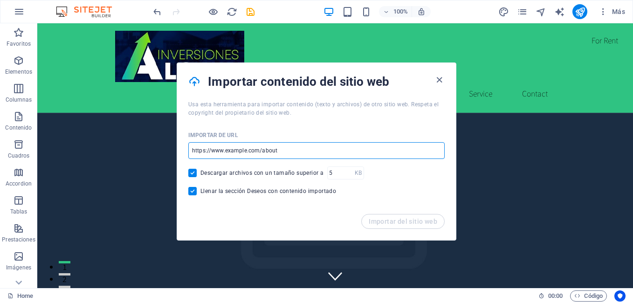
drag, startPoint x: 316, startPoint y: 173, endPoint x: 172, endPoint y: 144, distance: 147.2
click at [198, 148] on input "url" at bounding box center [316, 150] width 256 height 17
paste input "[URL][DOMAIN_NAME]"
type input "[URL][DOMAIN_NAME]"
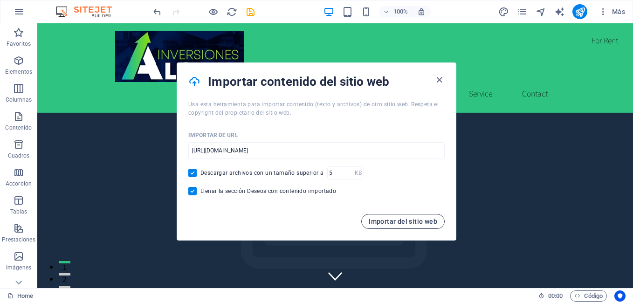
click at [402, 221] on span "Importar del sitio web" at bounding box center [402, 221] width 68 height 7
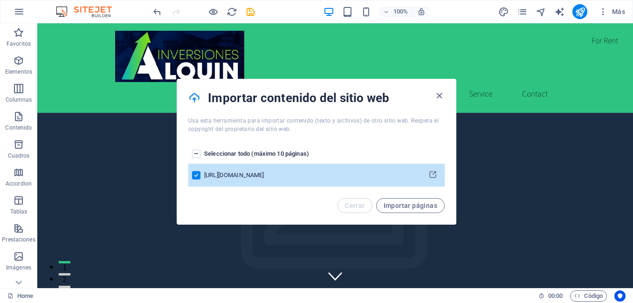
click at [415, 205] on span "Importar páginas" at bounding box center [410, 205] width 54 height 7
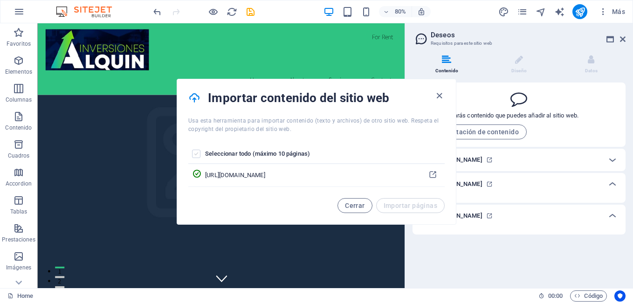
click at [195, 153] on label "pages list" at bounding box center [196, 154] width 8 height 8
click at [0, 0] on input "pages list" at bounding box center [0, 0] width 0 height 0
click at [359, 207] on span "Cerrar" at bounding box center [355, 205] width 20 height 7
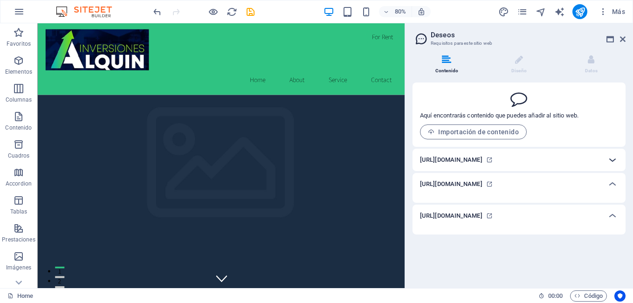
click at [605, 161] on div at bounding box center [612, 160] width 22 height 22
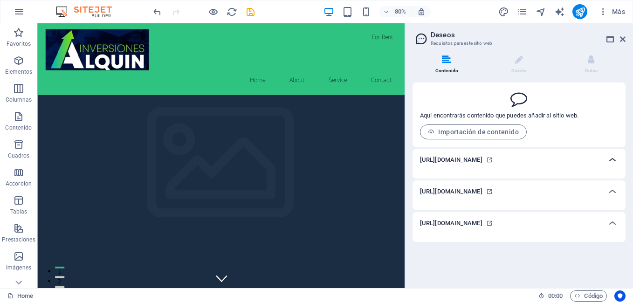
click at [612, 163] on icon at bounding box center [611, 159] width 11 height 11
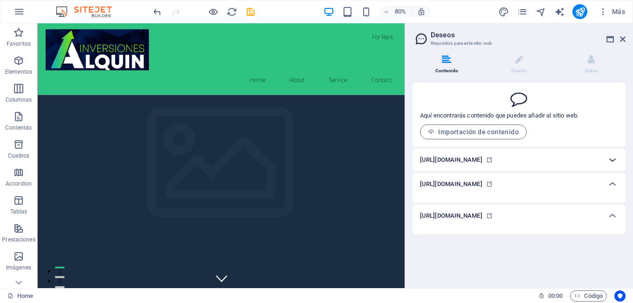
click at [612, 163] on icon at bounding box center [611, 159] width 11 height 11
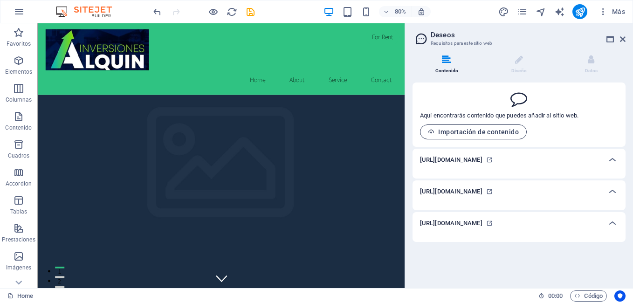
click at [501, 134] on span "Importación de contenido" at bounding box center [473, 131] width 91 height 7
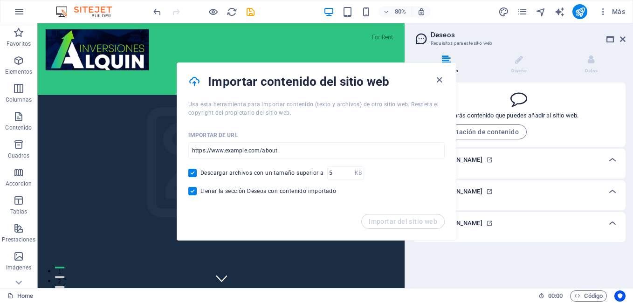
click at [561, 129] on div "Aquí encontrarás contenido que puedes añadir al sitio web. Importación de conte…" at bounding box center [499, 123] width 158 height 33
click at [442, 77] on icon "button" at bounding box center [439, 80] width 11 height 11
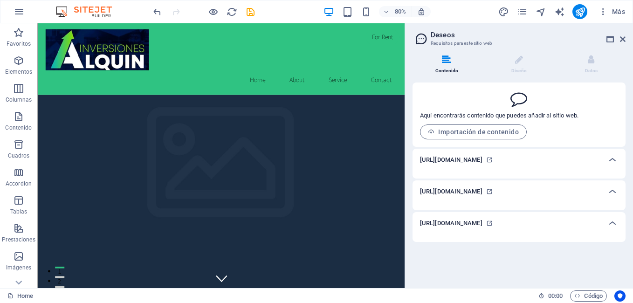
click at [502, 230] on div "[URL][DOMAIN_NAME]" at bounding box center [518, 223] width 213 height 22
click at [446, 65] on span at bounding box center [446, 65] width 2 height 2
click at [470, 44] on h3 "Requisitos para este sitio web" at bounding box center [518, 43] width 176 height 8
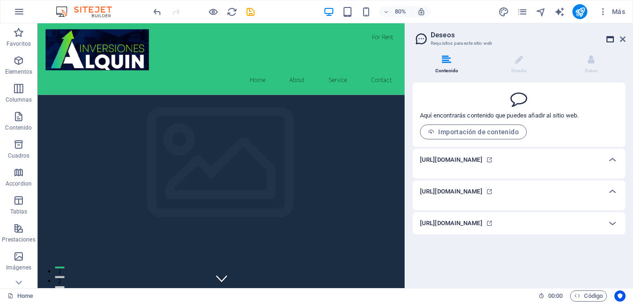
click at [606, 40] on icon at bounding box center [609, 38] width 7 height 7
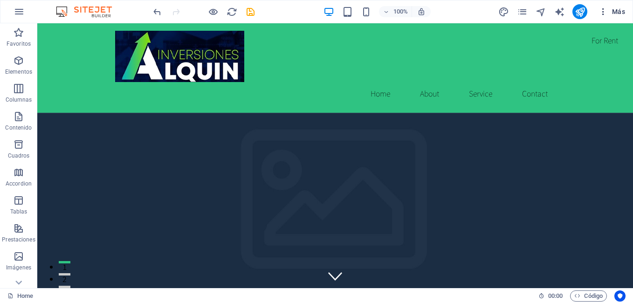
click at [600, 13] on icon "button" at bounding box center [602, 11] width 9 height 9
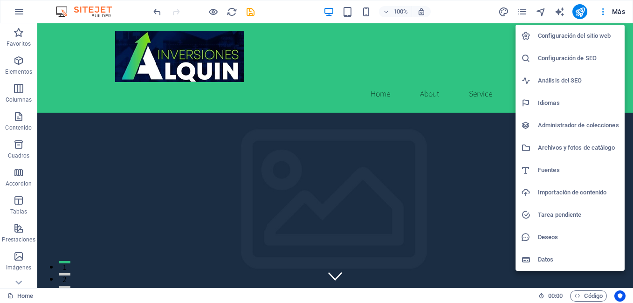
click at [561, 191] on h6 "Importación de contenido" at bounding box center [578, 192] width 81 height 11
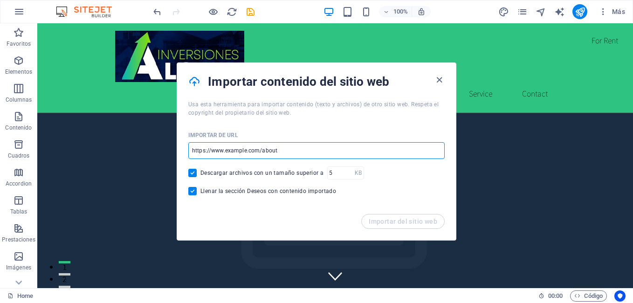
click at [245, 149] on input "url" at bounding box center [316, 150] width 256 height 17
paste input "[URL][DOMAIN_NAME]"
type input "[URL][DOMAIN_NAME]"
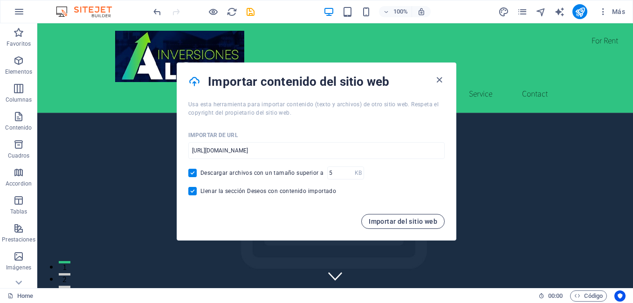
click at [415, 222] on span "Importar del sitio web" at bounding box center [402, 221] width 68 height 7
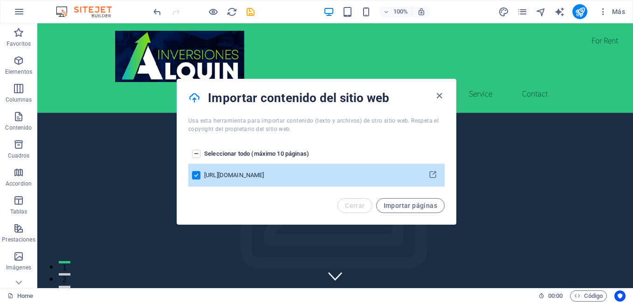
click at [260, 151] on th "Seleccionar todo (máximo 10 páginas)" at bounding box center [312, 154] width 217 height 20
click at [194, 153] on label "pages list" at bounding box center [196, 154] width 8 height 8
click at [0, 0] on input "pages list" at bounding box center [0, 0] width 0 height 0
click at [196, 153] on label "pages list" at bounding box center [196, 154] width 8 height 8
click at [0, 0] on input "pages list" at bounding box center [0, 0] width 0 height 0
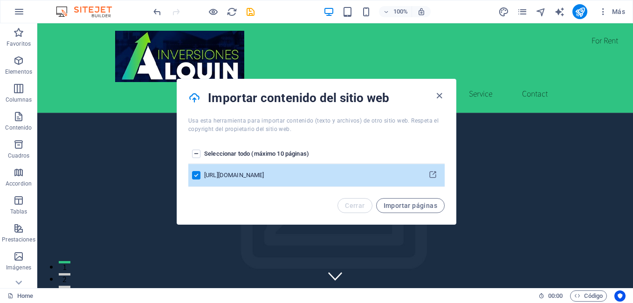
click at [196, 153] on label "pages list" at bounding box center [196, 154] width 8 height 8
click at [0, 0] on input "pages list" at bounding box center [0, 0] width 0 height 0
click at [252, 157] on th "Seleccionar todo (máximo 10 páginas)" at bounding box center [312, 154] width 217 height 20
click at [277, 152] on th "Seleccionar todo (máximo 10 páginas)" at bounding box center [312, 154] width 217 height 20
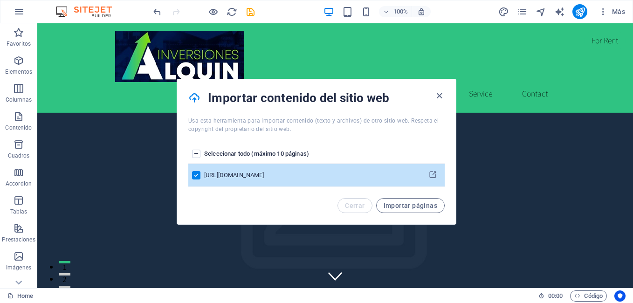
drag, startPoint x: 277, startPoint y: 152, endPoint x: 284, endPoint y: 154, distance: 6.8
click at [277, 152] on th "Seleccionar todo (máximo 10 páginas)" at bounding box center [312, 154] width 217 height 20
click at [408, 206] on span "Importar páginas" at bounding box center [410, 205] width 54 height 7
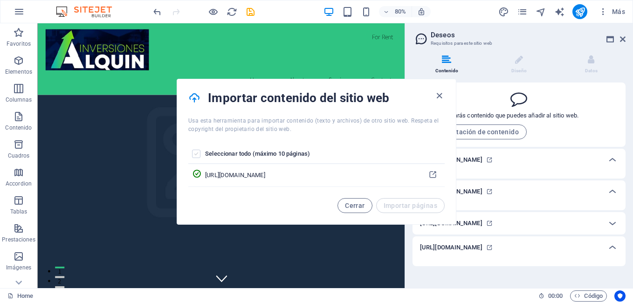
click at [193, 153] on label "pages list" at bounding box center [196, 154] width 8 height 8
click at [0, 0] on input "pages list" at bounding box center [0, 0] width 0 height 0
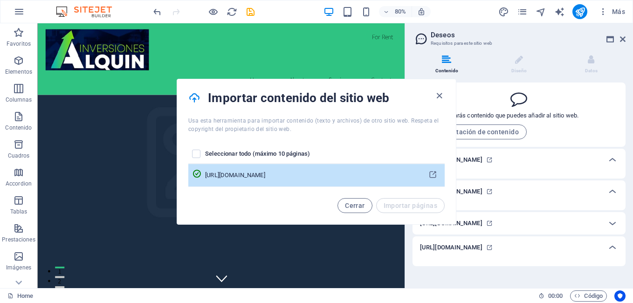
click at [201, 173] on icon "pages list" at bounding box center [196, 173] width 9 height 9
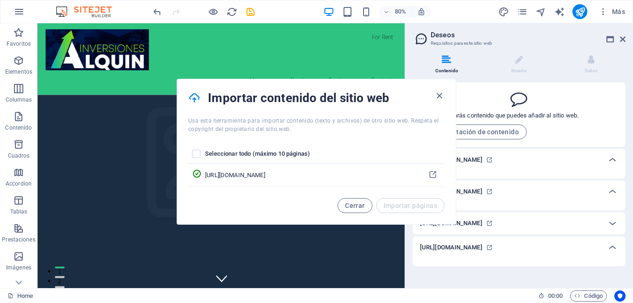
click at [432, 103] on h4 "Importar contenido del sitio web" at bounding box center [320, 97] width 225 height 15
click at [437, 100] on icon "button" at bounding box center [439, 95] width 11 height 11
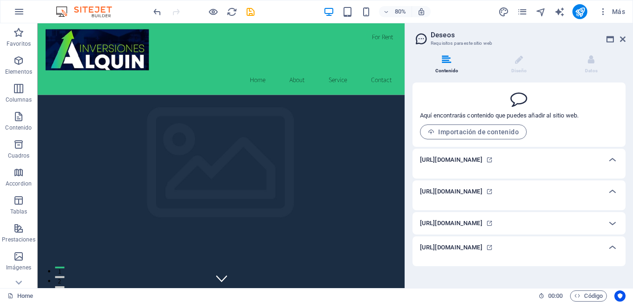
click at [482, 252] on h6 "[URL][DOMAIN_NAME]" at bounding box center [451, 247] width 62 height 11
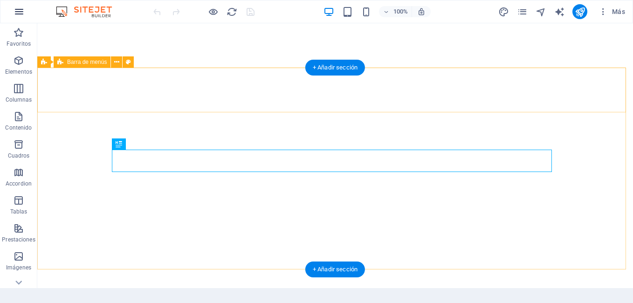
click at [19, 11] on icon "button" at bounding box center [19, 11] width 11 height 11
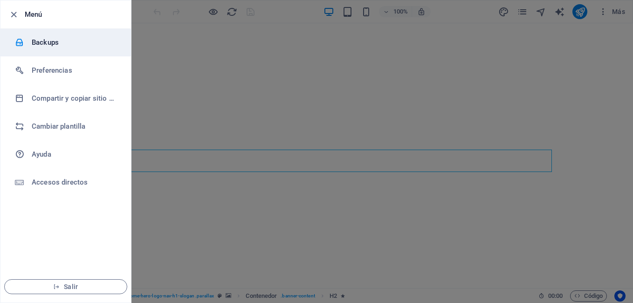
click at [54, 46] on h6 "Backups" at bounding box center [75, 42] width 86 height 11
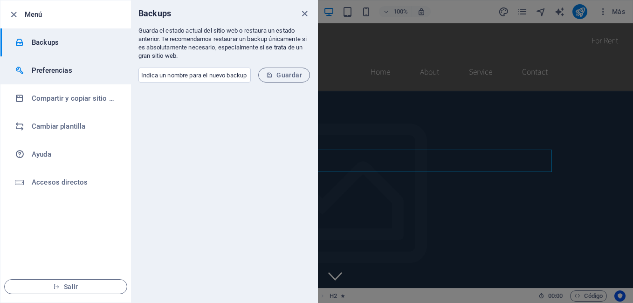
click at [61, 60] on li "Preferencias" at bounding box center [65, 70] width 130 height 28
select select "es"
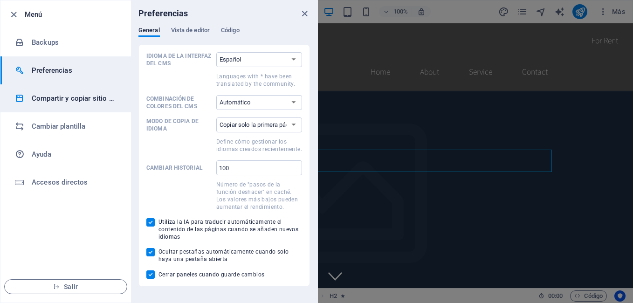
click at [95, 95] on h6 "Compartir y copiar sitio web" at bounding box center [75, 98] width 86 height 11
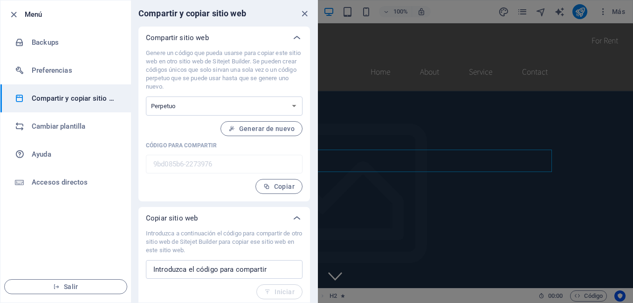
scroll to position [4, 0]
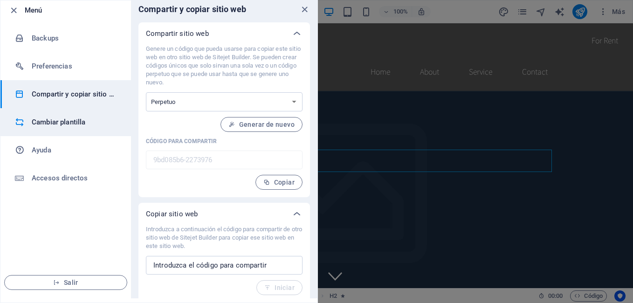
click at [61, 127] on h6 "Cambiar plantilla" at bounding box center [75, 121] width 86 height 11
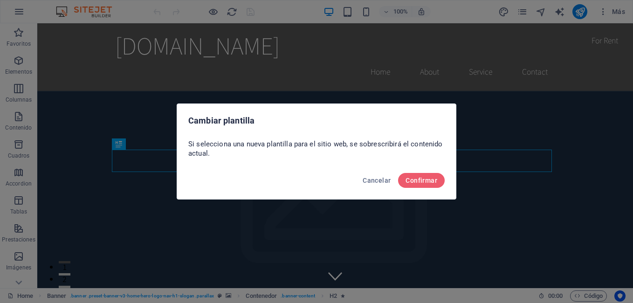
scroll to position [0, 0]
click at [422, 183] on span "Confirmar" at bounding box center [421, 180] width 32 height 7
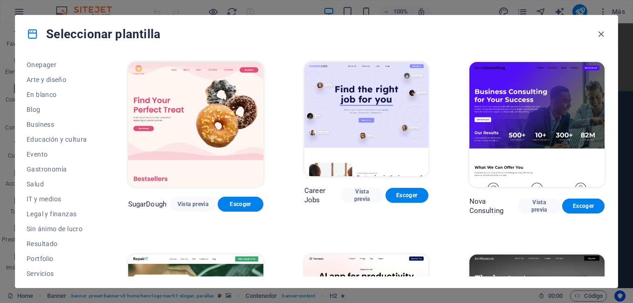
scroll to position [93, 0]
click at [43, 122] on span "Business" at bounding box center [57, 123] width 61 height 7
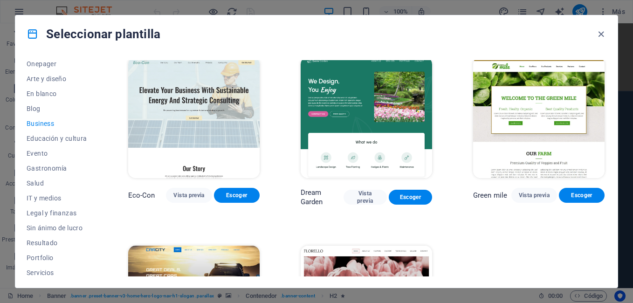
scroll to position [0, 0]
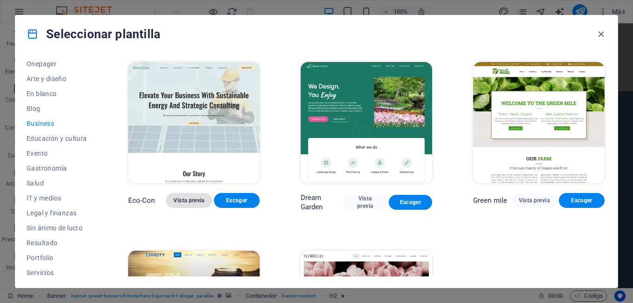
click at [180, 198] on span "Vista previa" at bounding box center [188, 200] width 31 height 7
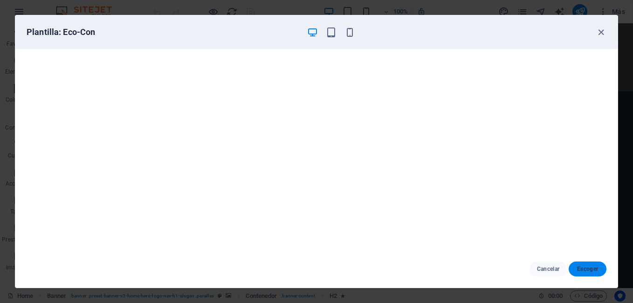
click at [598, 272] on span "Escoger" at bounding box center [587, 268] width 23 height 7
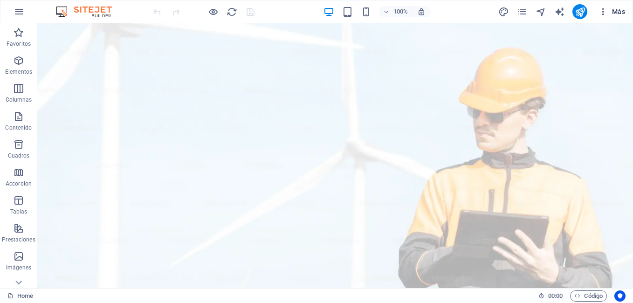
click at [611, 13] on span "Más" at bounding box center [611, 11] width 27 height 9
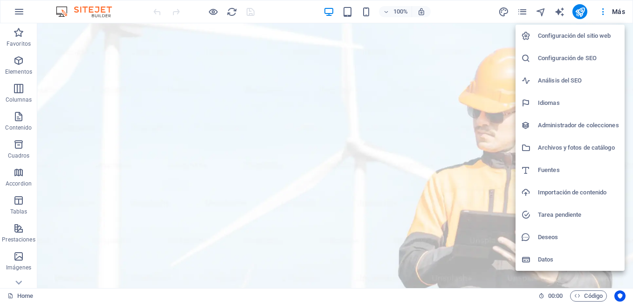
click at [552, 195] on h6 "Importación de contenido" at bounding box center [578, 192] width 81 height 11
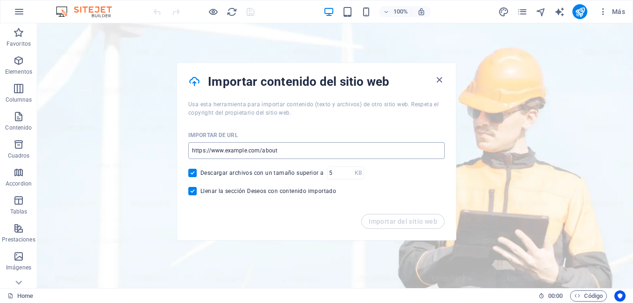
click at [241, 151] on input "url" at bounding box center [316, 150] width 256 height 17
paste input "[URL][DOMAIN_NAME]"
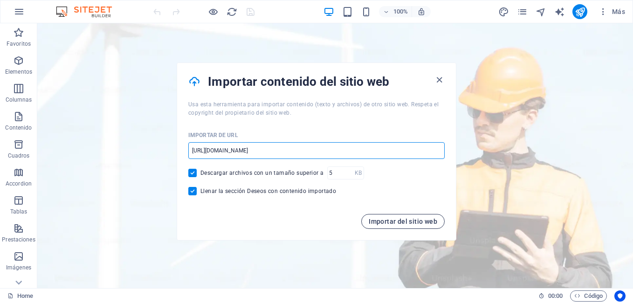
type input "[URL][DOMAIN_NAME]"
click at [404, 226] on button "Importar del sitio web" at bounding box center [402, 221] width 83 height 15
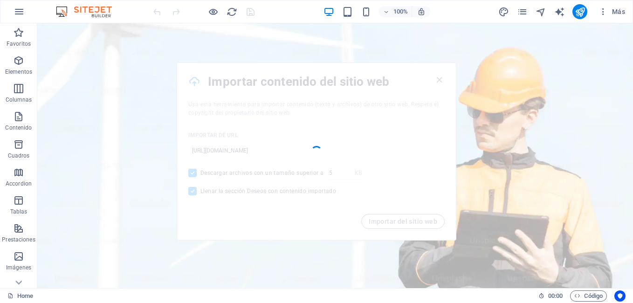
click at [439, 80] on div at bounding box center [316, 151] width 279 height 177
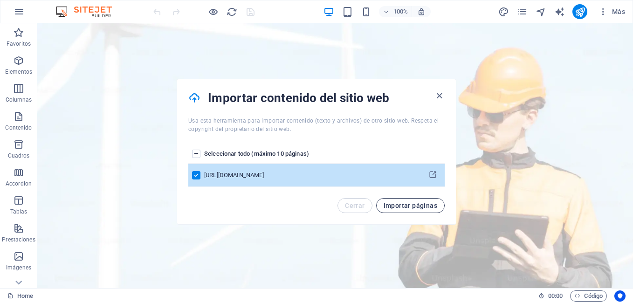
click at [403, 210] on button "Importar páginas" at bounding box center [410, 205] width 68 height 15
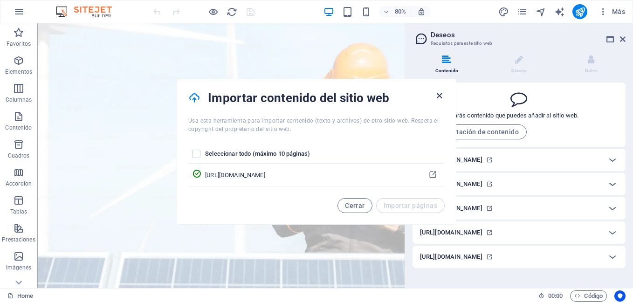
click at [441, 95] on icon "button" at bounding box center [439, 95] width 11 height 11
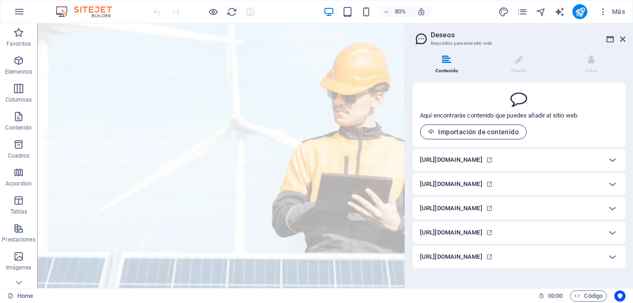
click at [485, 136] on button "Importación de contenido" at bounding box center [473, 131] width 107 height 15
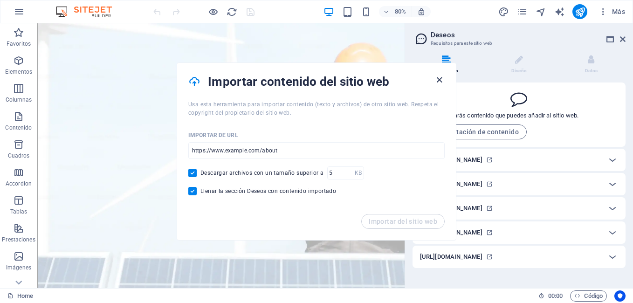
click at [438, 82] on icon "button" at bounding box center [439, 80] width 11 height 11
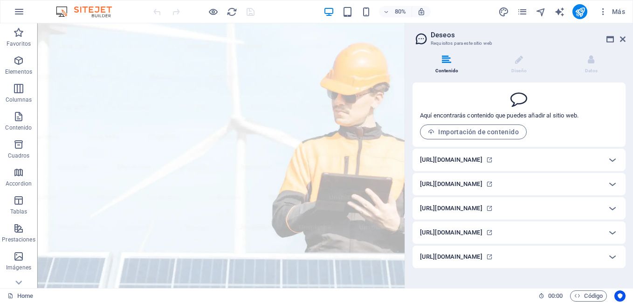
click at [497, 169] on div "[URL][DOMAIN_NAME]" at bounding box center [518, 160] width 213 height 22
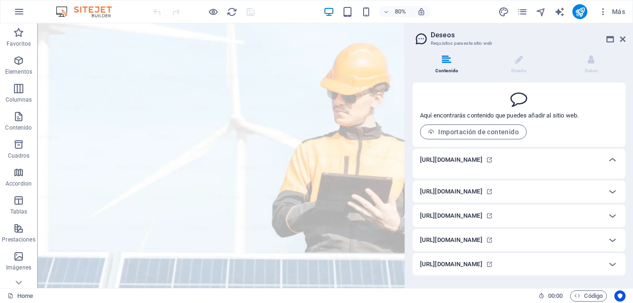
click at [482, 162] on h6 "[URL][DOMAIN_NAME]" at bounding box center [451, 159] width 62 height 11
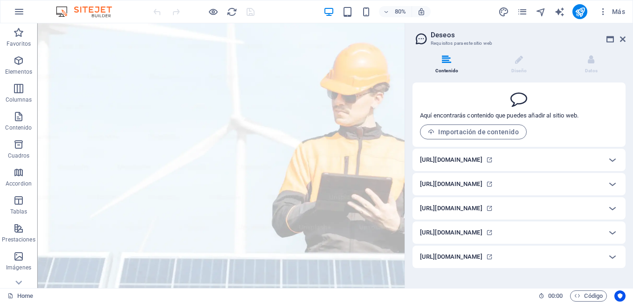
click at [482, 162] on h6 "[URL][DOMAIN_NAME]" at bounding box center [451, 159] width 62 height 11
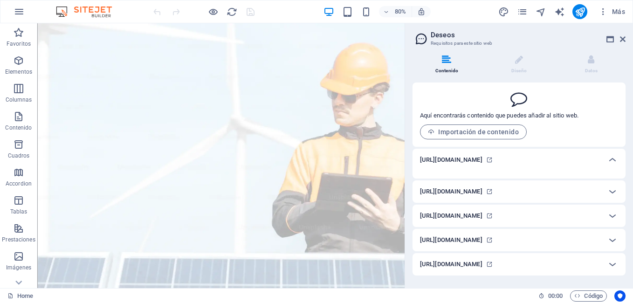
click at [482, 162] on h6 "[URL][DOMAIN_NAME]" at bounding box center [451, 159] width 62 height 11
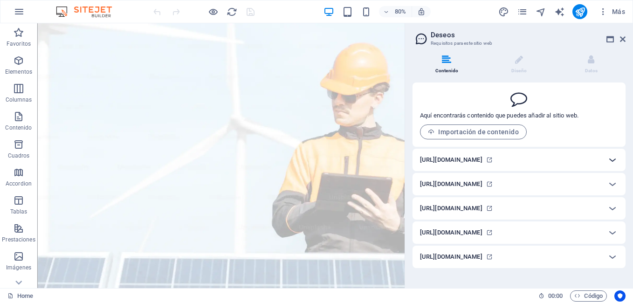
click at [611, 161] on icon at bounding box center [611, 159] width 11 height 11
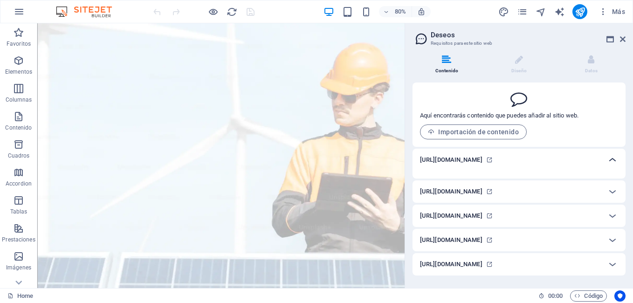
click at [611, 161] on icon at bounding box center [611, 159] width 11 height 11
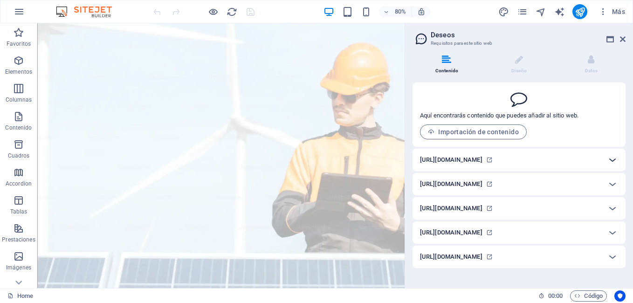
click at [611, 161] on icon at bounding box center [611, 159] width 11 height 11
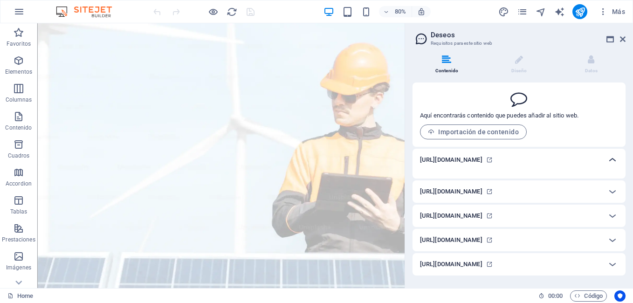
click at [611, 161] on icon at bounding box center [611, 159] width 11 height 11
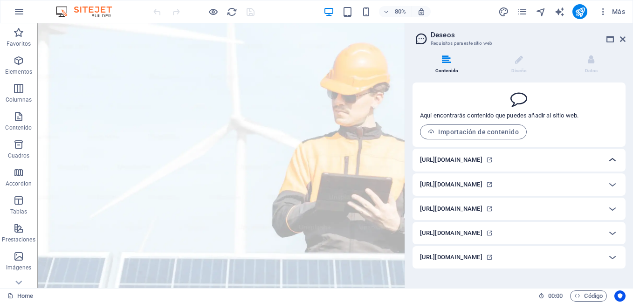
click at [611, 161] on icon at bounding box center [611, 159] width 11 height 11
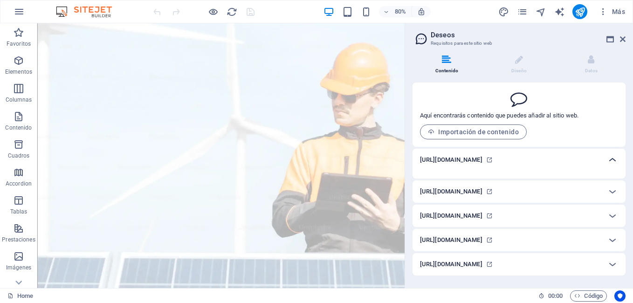
click at [611, 161] on icon at bounding box center [611, 159] width 11 height 11
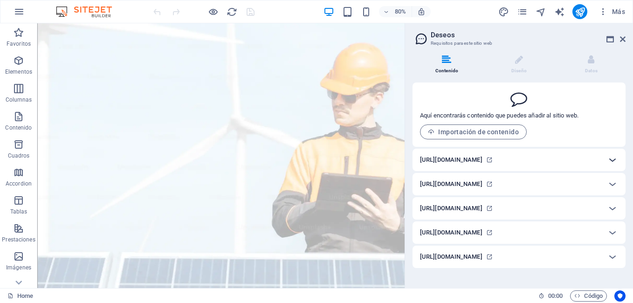
click at [611, 161] on icon at bounding box center [611, 159] width 11 height 11
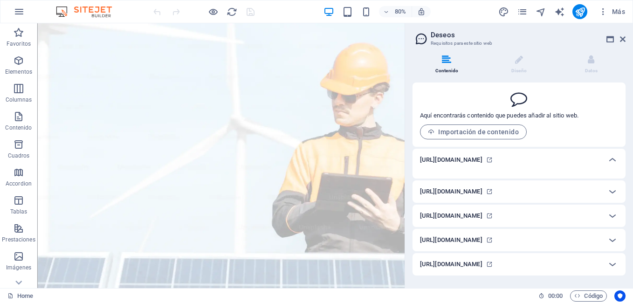
click at [440, 41] on h3 "Requisitos para este sitio web" at bounding box center [518, 43] width 176 height 8
click at [453, 61] on li "Contenido" at bounding box center [448, 65] width 72 height 20
click at [501, 71] on li "Diseño" at bounding box center [520, 65] width 72 height 20
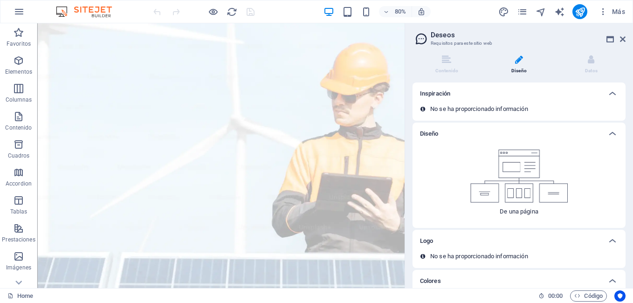
scroll to position [27, 0]
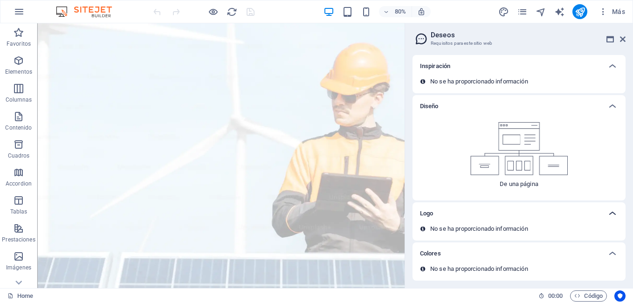
click at [613, 213] on icon at bounding box center [611, 213] width 11 height 11
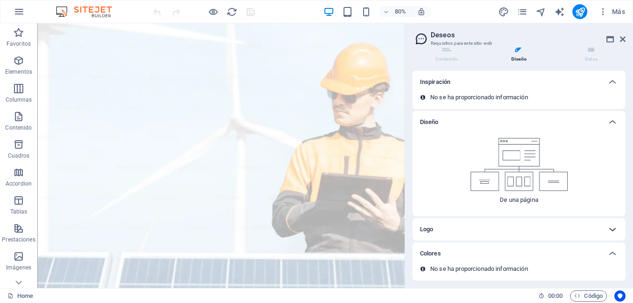
scroll to position [12, 0]
click at [613, 212] on div "De una página" at bounding box center [518, 174] width 213 height 83
click at [512, 97] on p "No se ha proporcionado información" at bounding box center [479, 97] width 98 height 8
click at [571, 48] on li "Datos" at bounding box center [591, 53] width 68 height 20
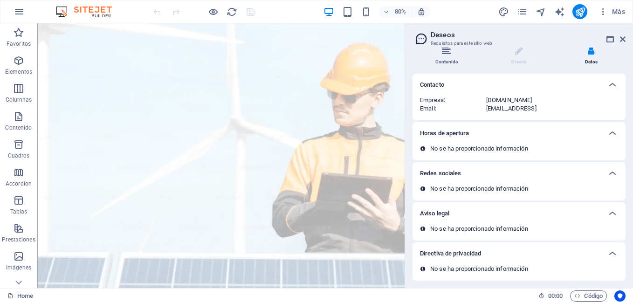
click at [443, 57] on li "Contenido" at bounding box center [448, 56] width 72 height 20
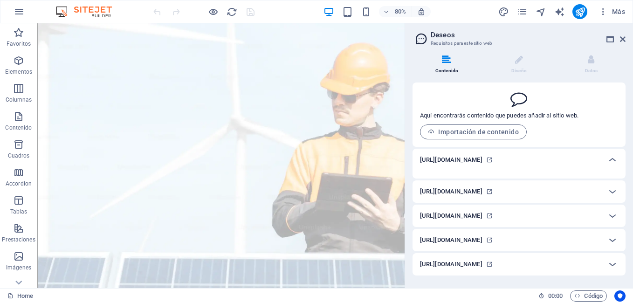
scroll to position [0, 0]
click at [609, 36] on icon at bounding box center [609, 38] width 7 height 7
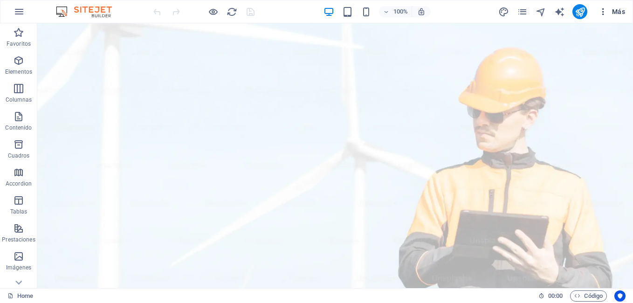
click at [603, 9] on icon "button" at bounding box center [602, 11] width 9 height 9
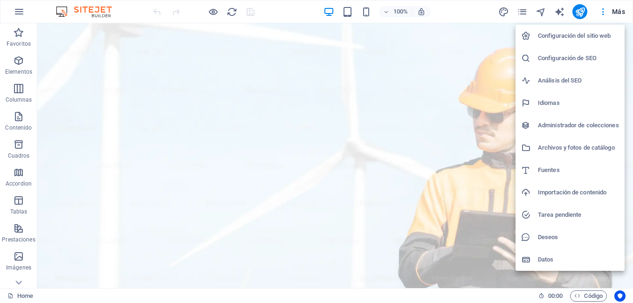
click at [561, 217] on h6 "Tarea pendiente" at bounding box center [578, 214] width 81 height 11
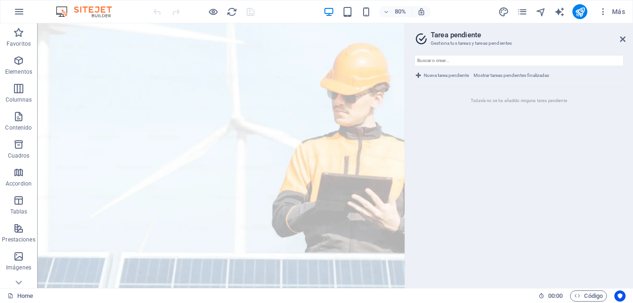
click at [627, 34] on aside "Tarea pendiente Gestiona tus tareas y tareas pendientes Nueva tarea pendiente M…" at bounding box center [518, 155] width 228 height 265
click at [623, 41] on icon at bounding box center [623, 38] width 6 height 7
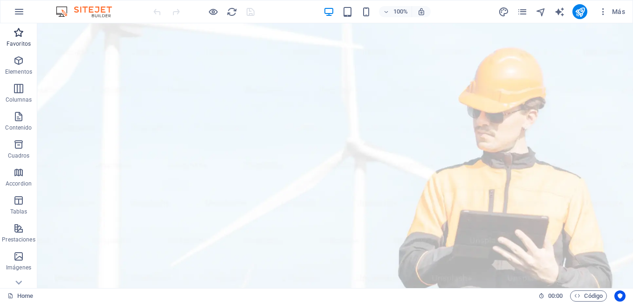
click at [25, 41] on p "Favoritos" at bounding box center [19, 43] width 24 height 7
